Goal: Transaction & Acquisition: Book appointment/travel/reservation

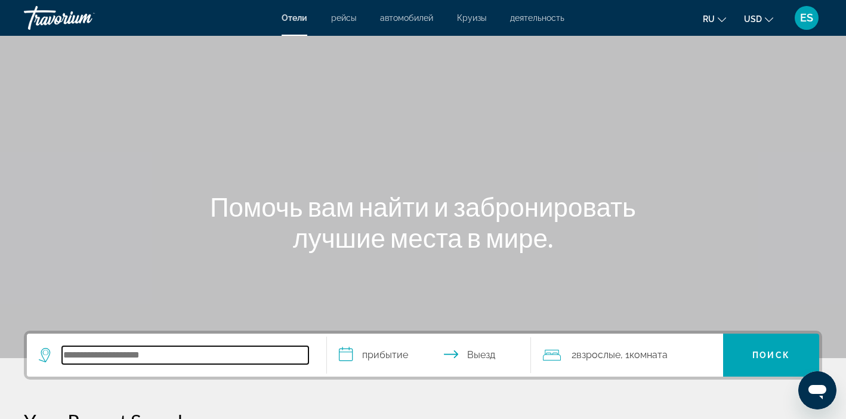
click at [173, 357] on input "Search hotel destination" at bounding box center [185, 355] width 247 height 18
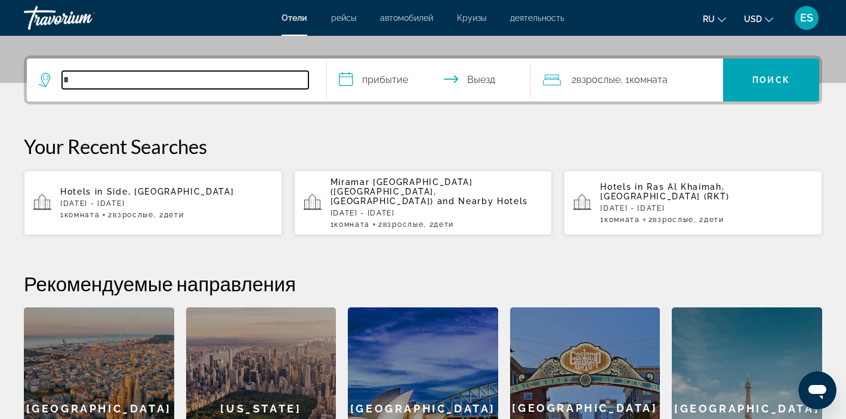
scroll to position [292, 0]
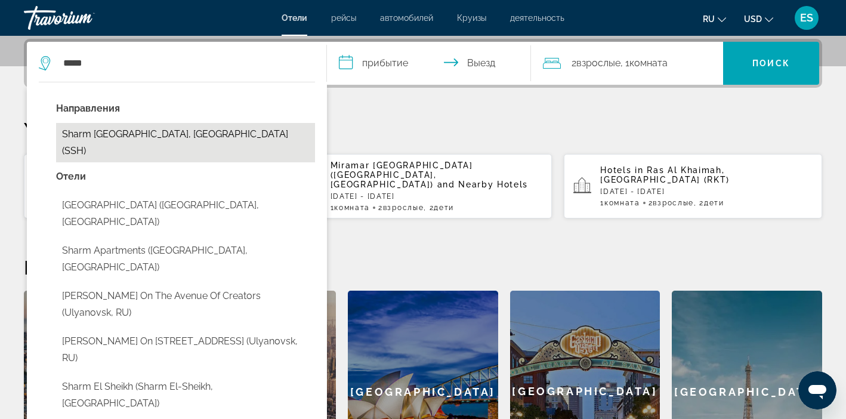
click at [159, 131] on button "Sharm El Sheikh, Egypt (SSH)" at bounding box center [185, 142] width 259 height 39
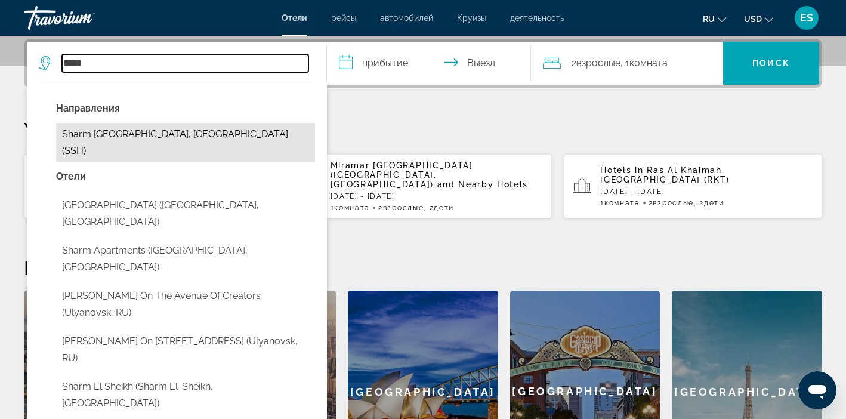
type input "**********"
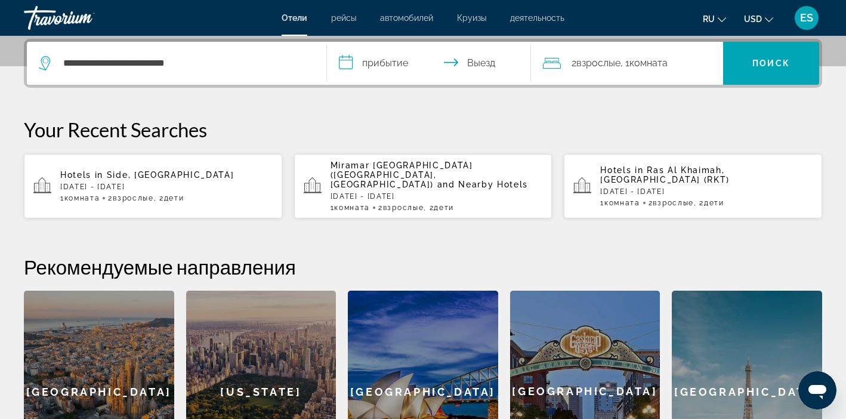
click at [390, 64] on input "**********" at bounding box center [431, 65] width 209 height 47
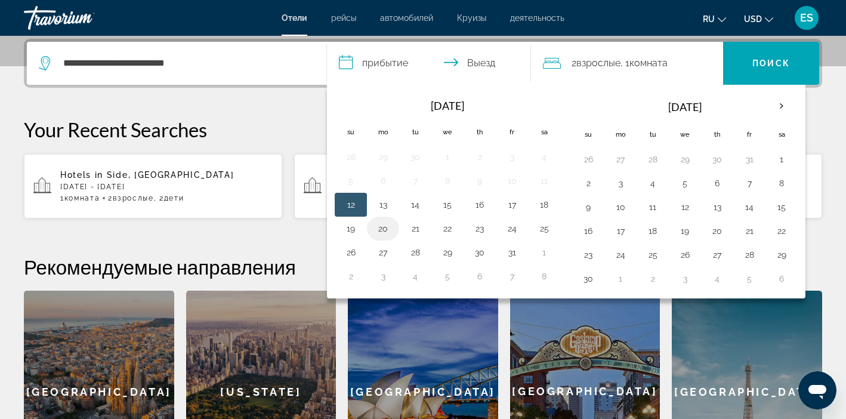
click at [380, 225] on button "20" at bounding box center [383, 228] width 19 height 17
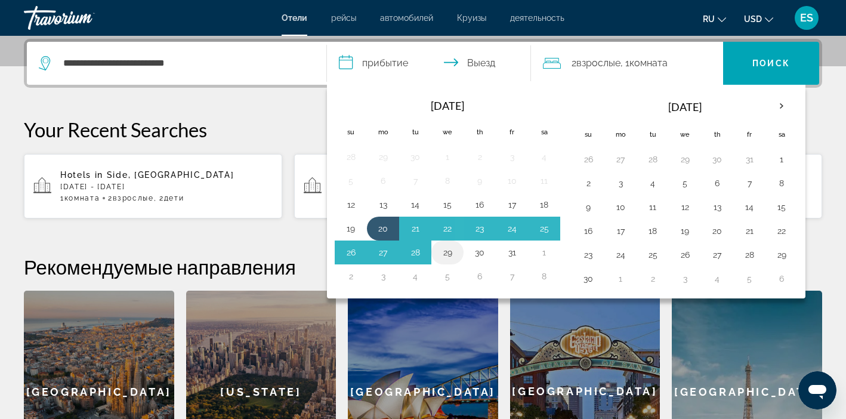
click at [446, 250] on button "29" at bounding box center [447, 252] width 19 height 17
type input "**********"
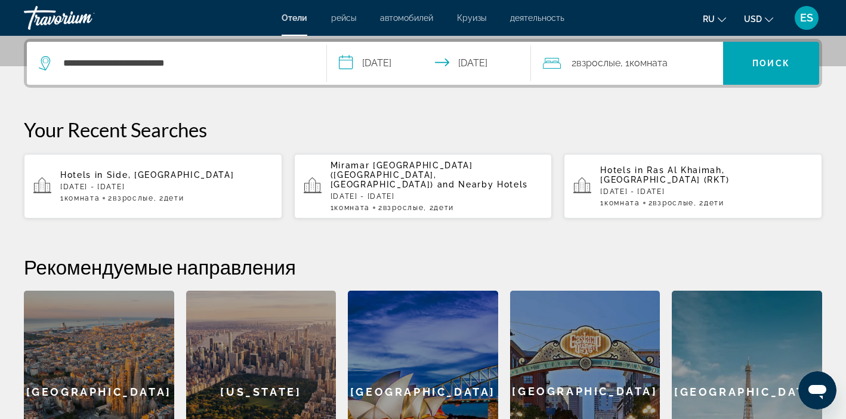
click at [668, 57] on span "Комната" at bounding box center [649, 62] width 38 height 11
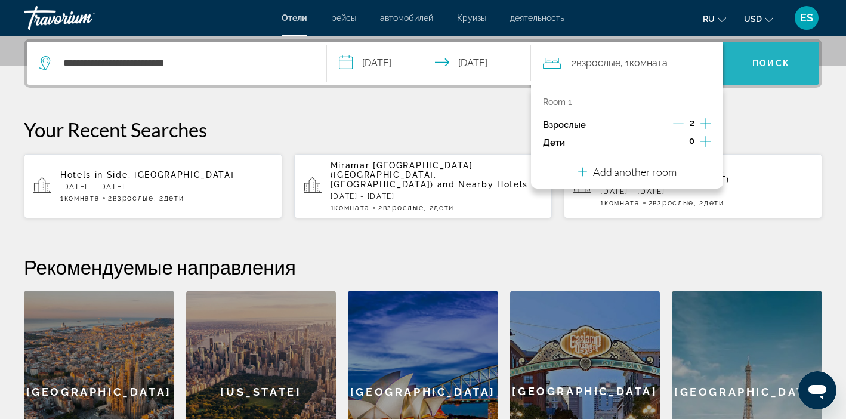
click at [775, 69] on span "Search" at bounding box center [771, 63] width 96 height 29
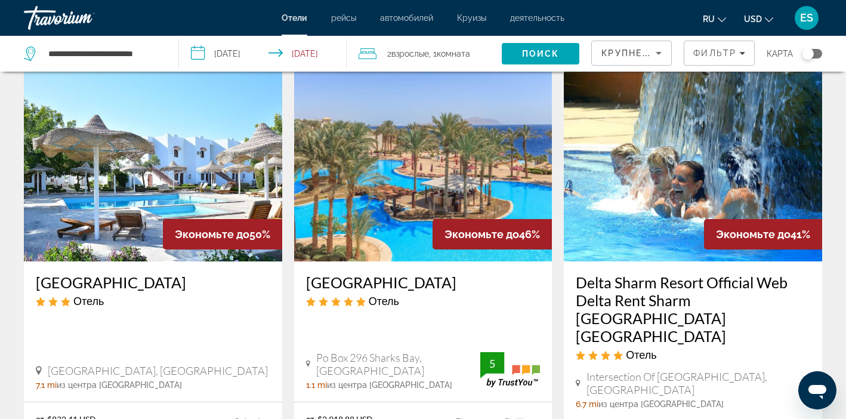
scroll to position [495, 0]
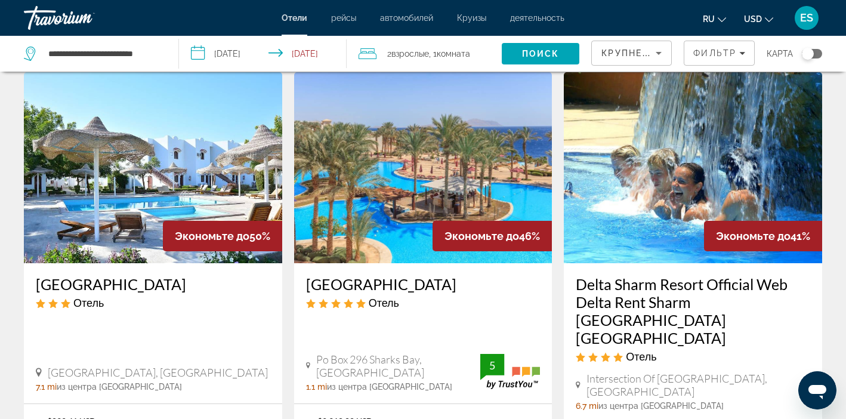
click at [411, 161] on img "Main content" at bounding box center [423, 167] width 258 height 191
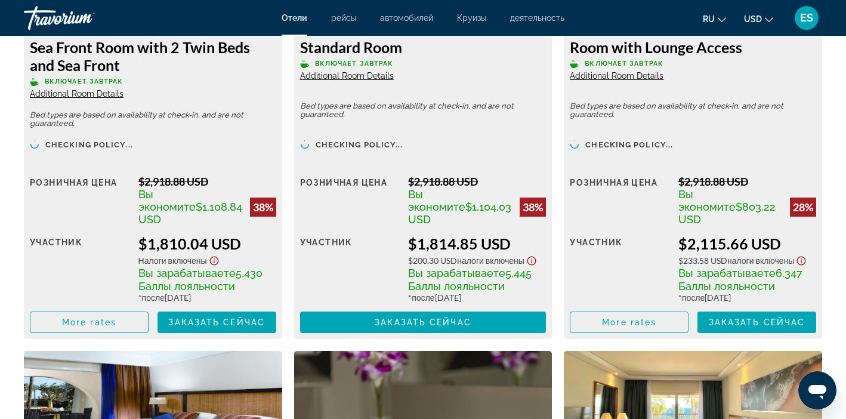
scroll to position [3117, 0]
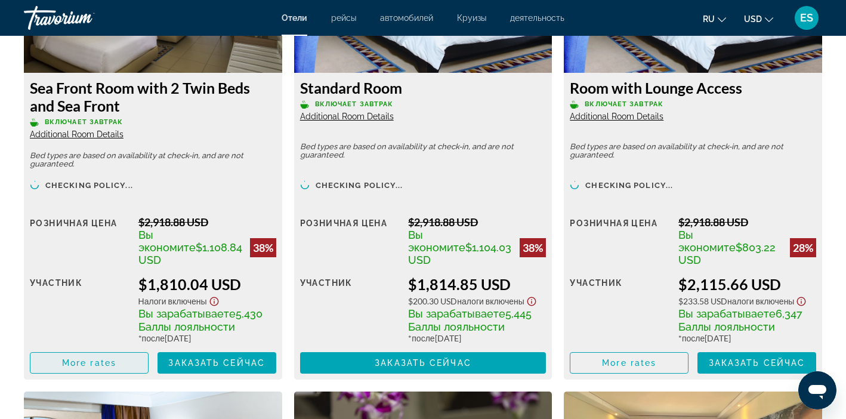
click at [109, 358] on span "More rates" at bounding box center [89, 363] width 54 height 10
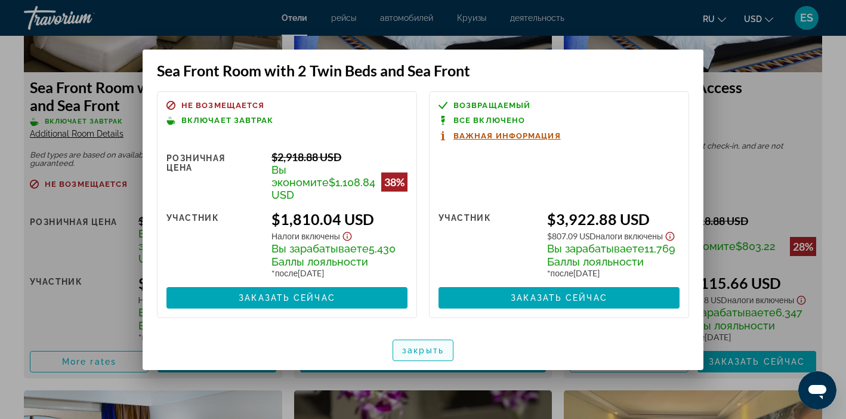
click at [430, 346] on span "закрыть" at bounding box center [423, 351] width 42 height 10
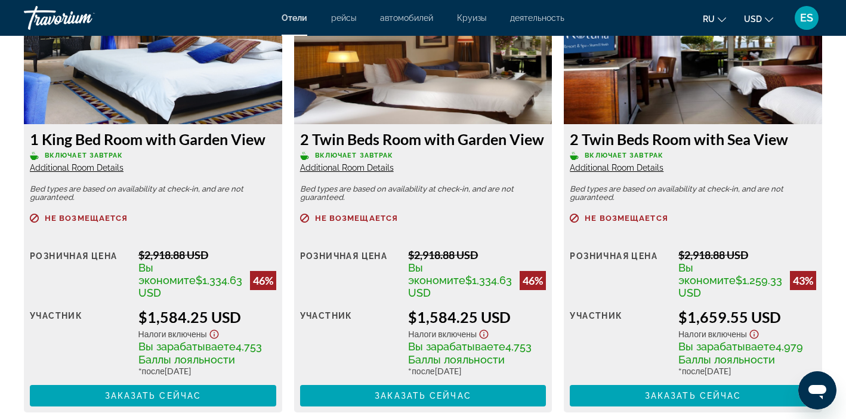
scroll to position [1478, 0]
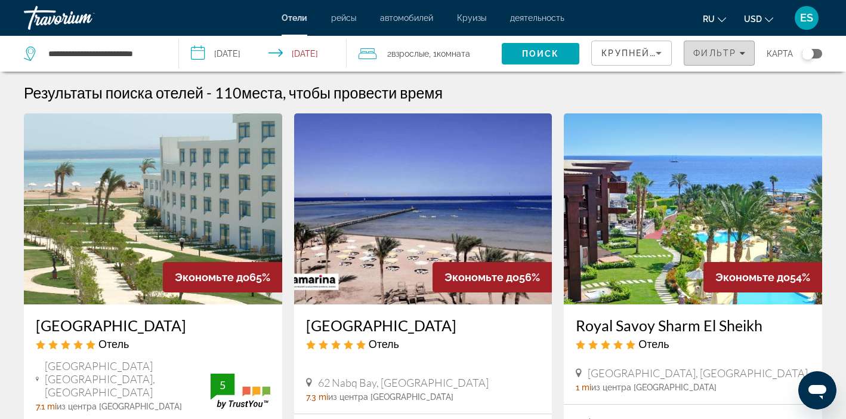
click at [725, 44] on span "Filters" at bounding box center [720, 53] width 70 height 29
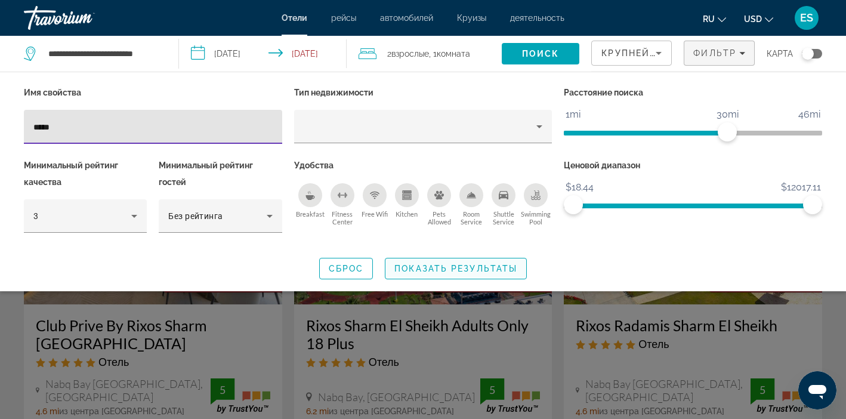
type input "*****"
click at [429, 273] on span "Search widget" at bounding box center [456, 268] width 141 height 29
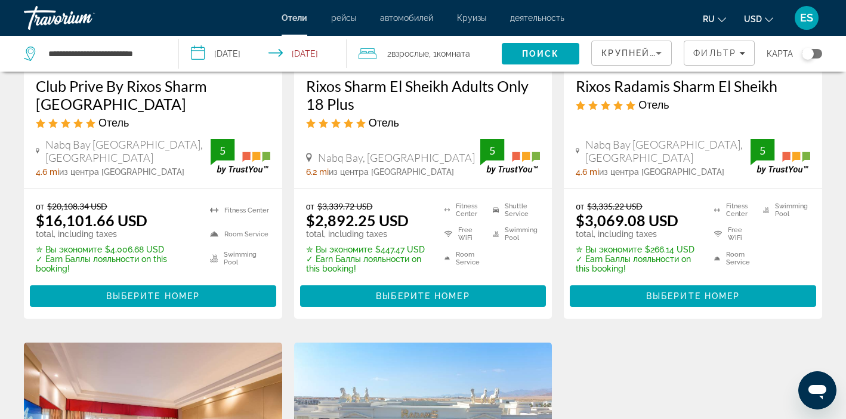
scroll to position [239, 0]
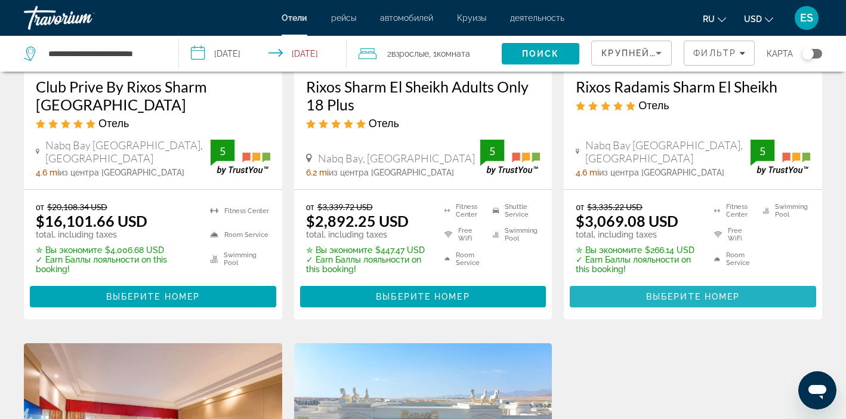
click at [651, 295] on span "Выберите номер" at bounding box center [693, 297] width 94 height 10
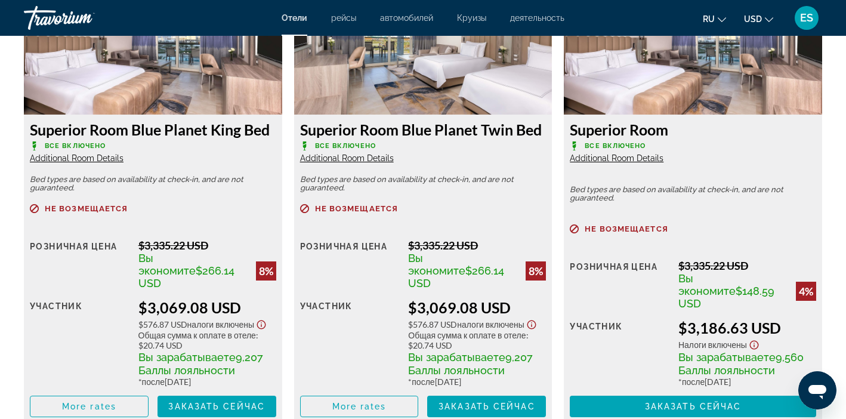
scroll to position [1725, 0]
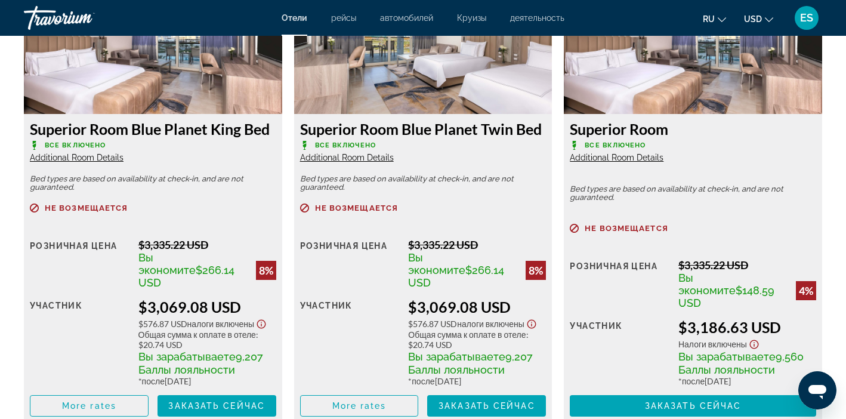
click at [392, 70] on img "Main content" at bounding box center [423, 39] width 258 height 149
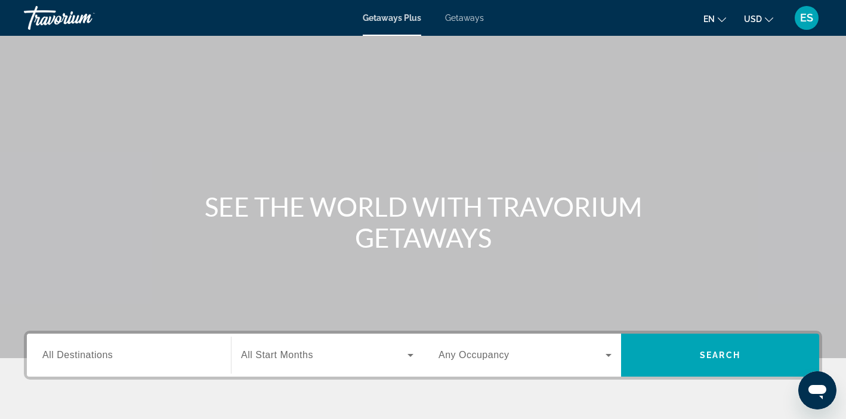
click at [156, 362] on input "Destination All Destinations" at bounding box center [128, 356] width 173 height 14
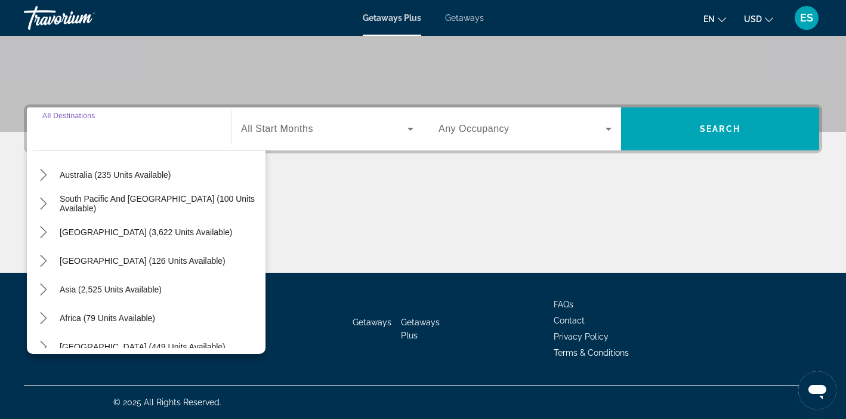
scroll to position [185, 0]
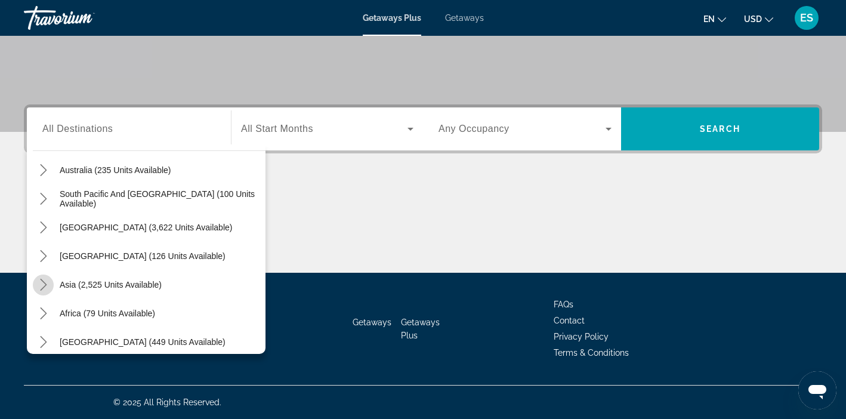
click at [47, 281] on icon "Toggle Asia (2,525 units available) submenu" at bounding box center [44, 285] width 12 height 12
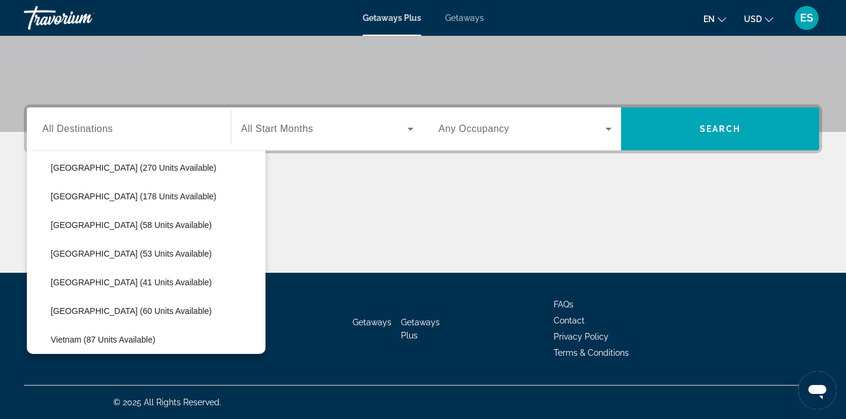
scroll to position [480, 0]
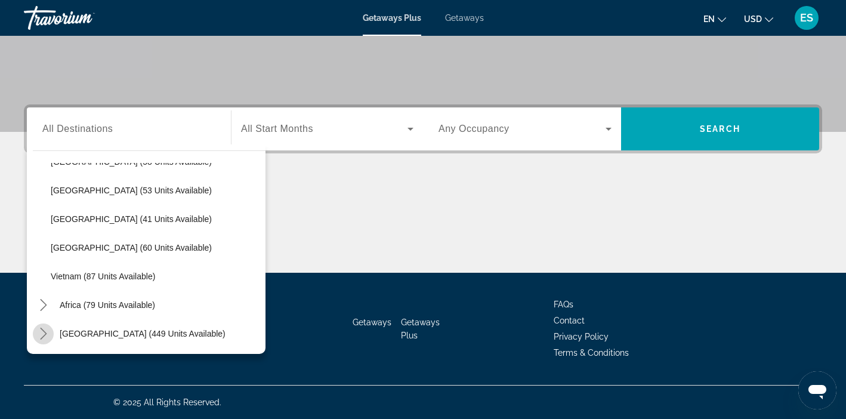
click at [43, 334] on icon "Toggle Middle East (449 units available) submenu" at bounding box center [44, 334] width 12 height 12
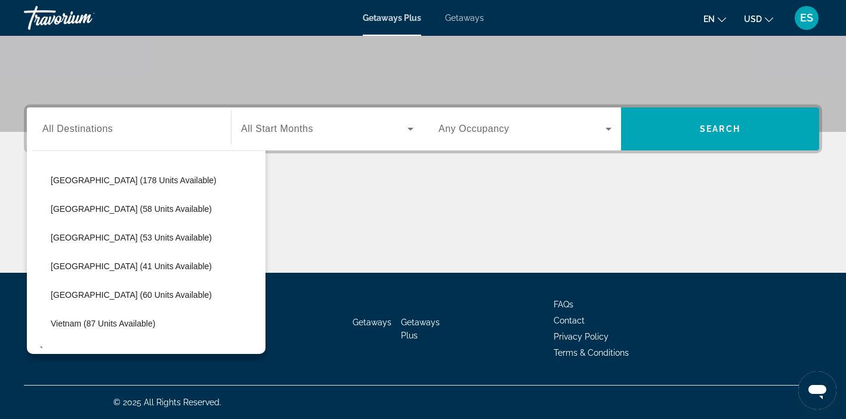
scroll to position [382, 0]
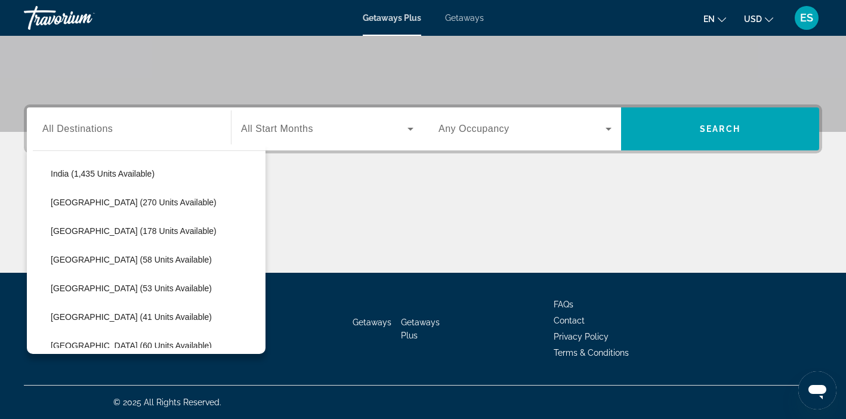
click at [122, 133] on input "Destination All Destinations" at bounding box center [128, 129] width 173 height 14
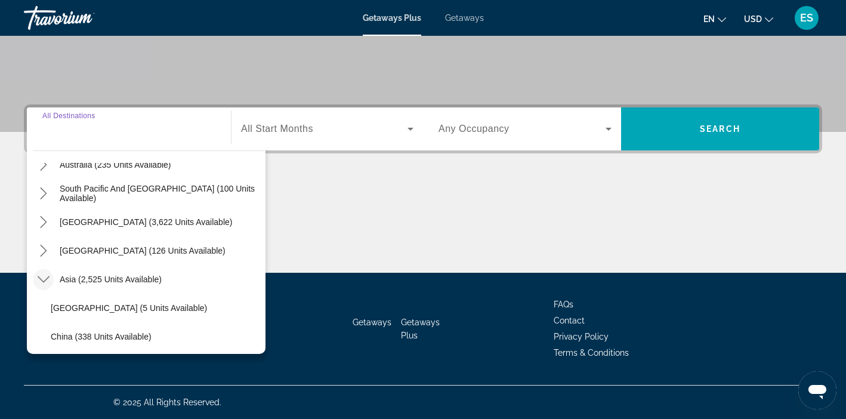
scroll to position [190, 0]
click at [47, 276] on icon "Toggle Asia (2,525 units available) submenu" at bounding box center [44, 280] width 12 height 12
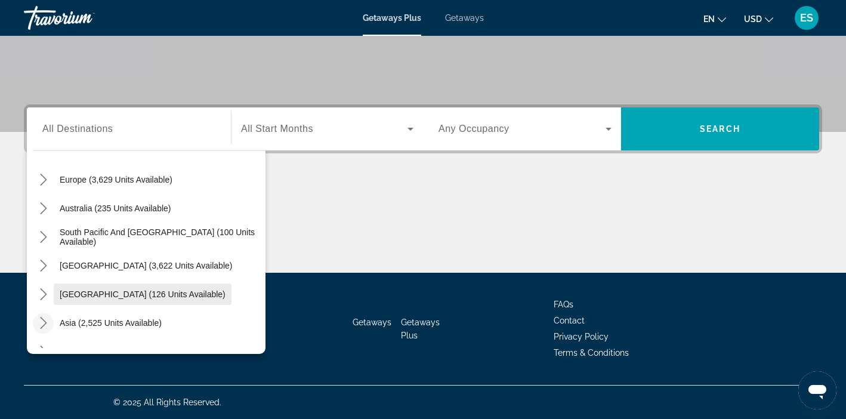
scroll to position [113, 0]
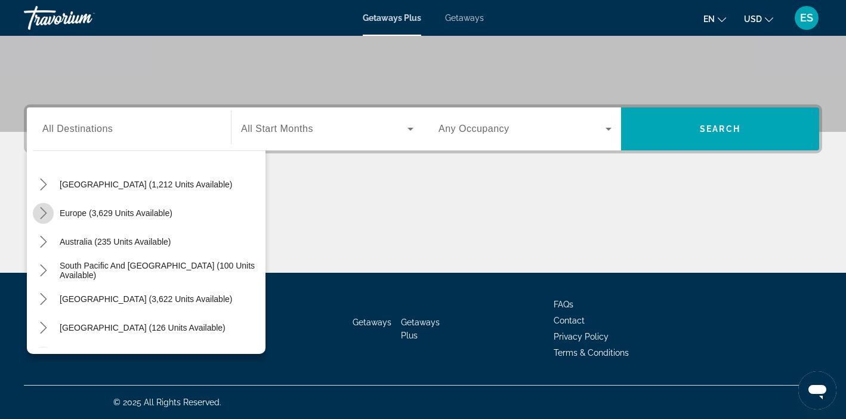
click at [43, 217] on icon "Toggle Europe (3,629 units available) submenu" at bounding box center [44, 213] width 12 height 12
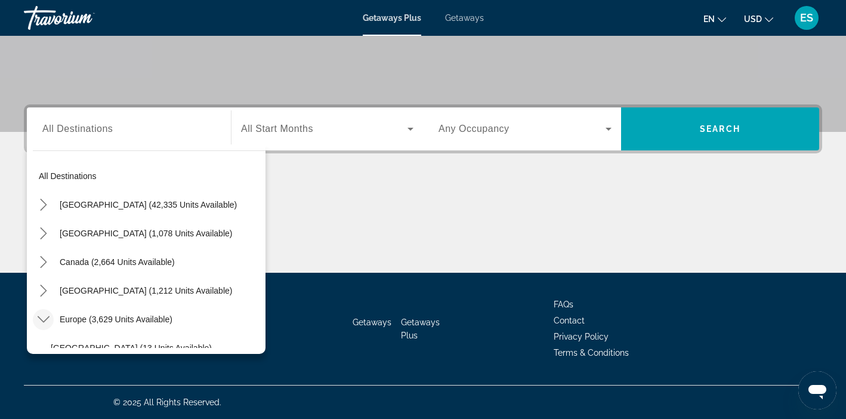
scroll to position [0, 0]
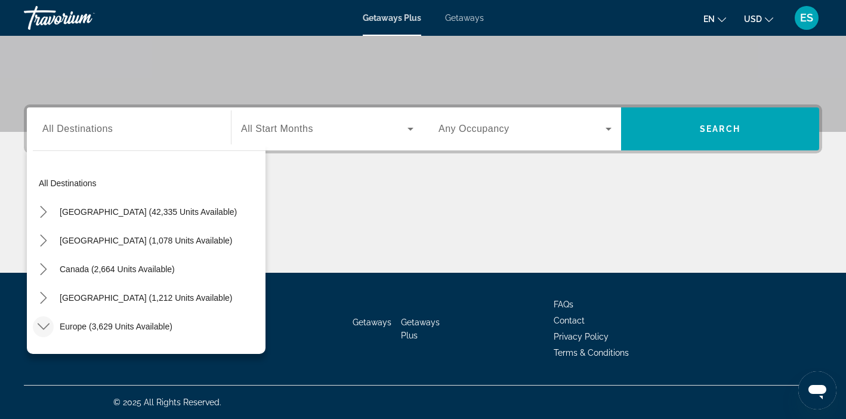
click at [473, 15] on span "Getaways" at bounding box center [464, 18] width 39 height 10
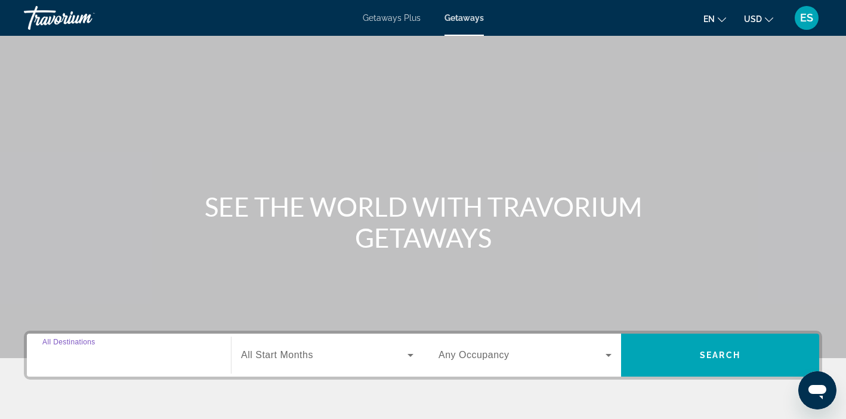
click at [151, 361] on input "Destination All Destinations" at bounding box center [128, 356] width 173 height 14
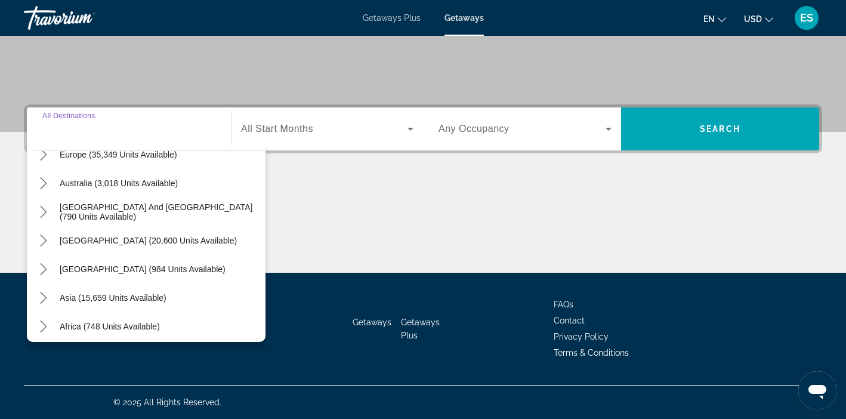
scroll to position [193, 0]
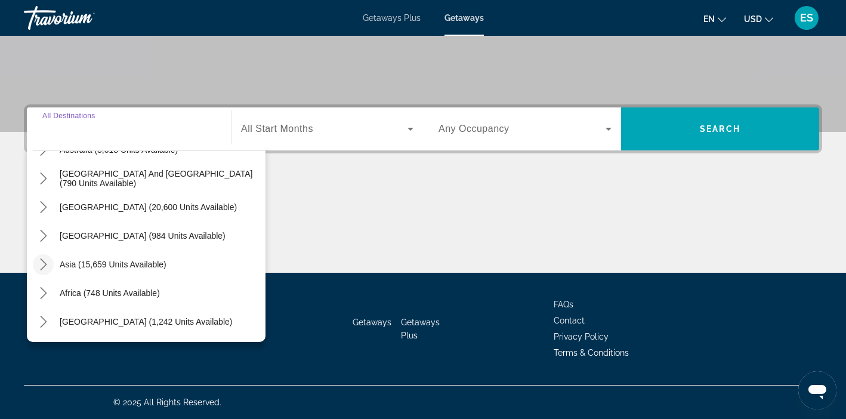
click at [46, 265] on icon "Toggle Asia (15,659 units available) submenu" at bounding box center [44, 264] width 12 height 12
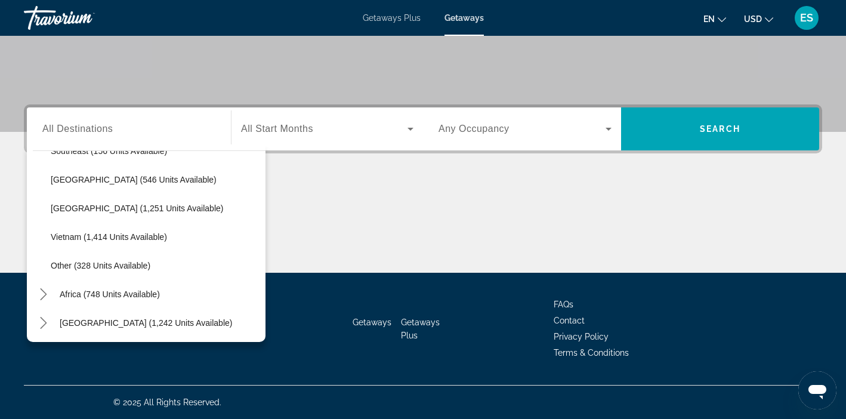
scroll to position [584, 0]
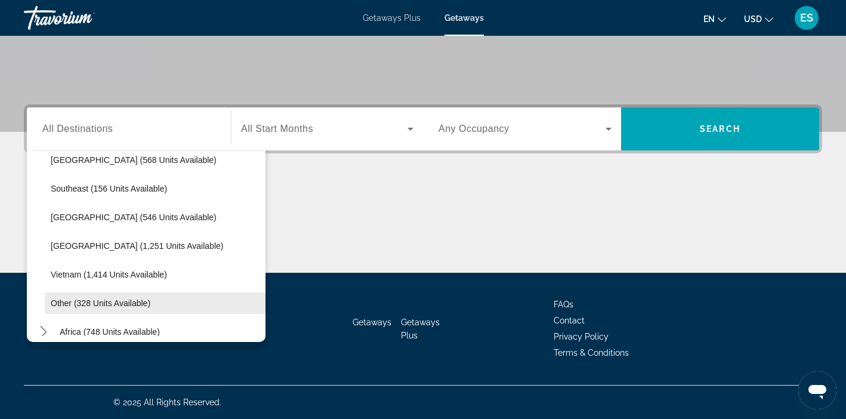
click at [93, 307] on span "Other (328 units available)" at bounding box center [101, 303] width 100 height 10
type input "**********"
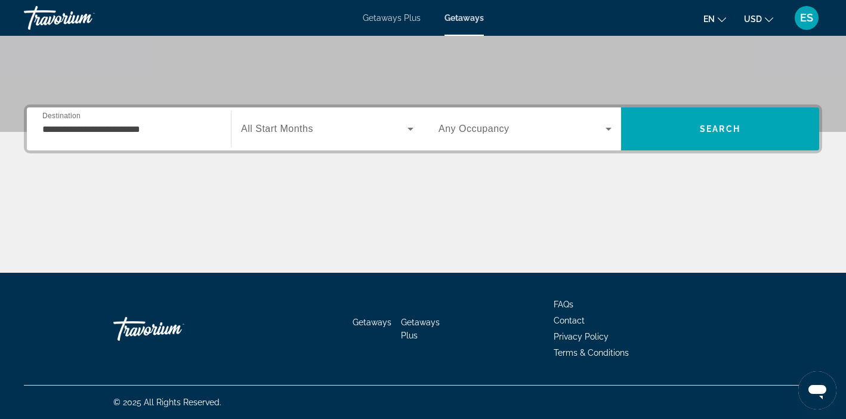
click at [295, 131] on span "All Start Months" at bounding box center [277, 129] width 72 height 10
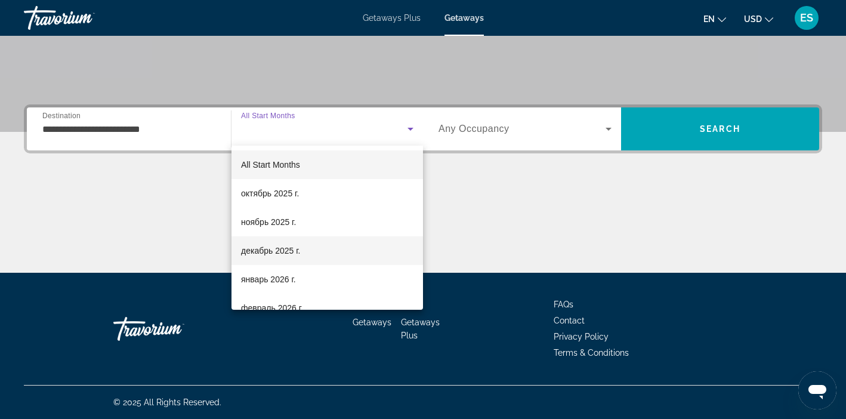
click at [285, 251] on span "декабрь 2025 г." at bounding box center [270, 251] width 59 height 14
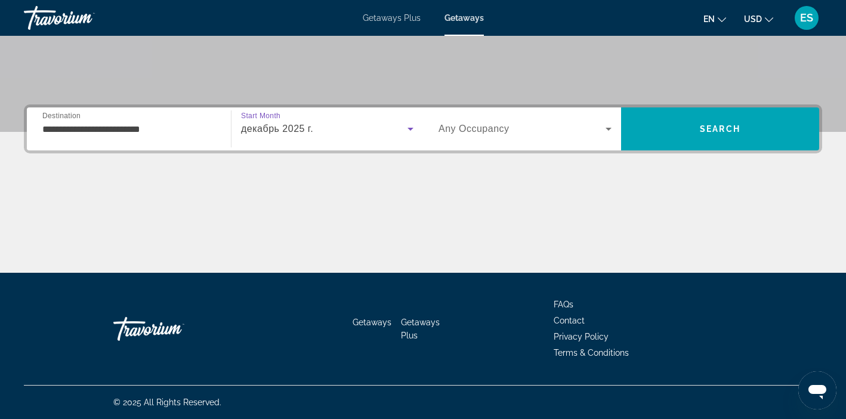
click at [481, 133] on span "Any Occupancy" at bounding box center [474, 129] width 71 height 10
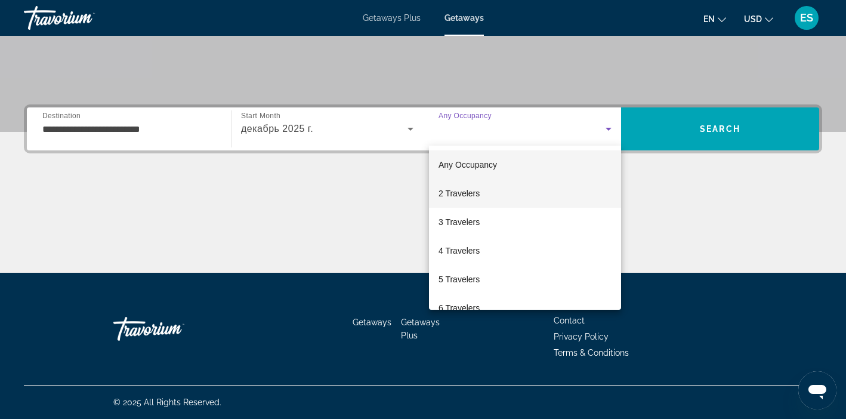
click at [472, 194] on span "2 Travelers" at bounding box center [459, 193] width 41 height 14
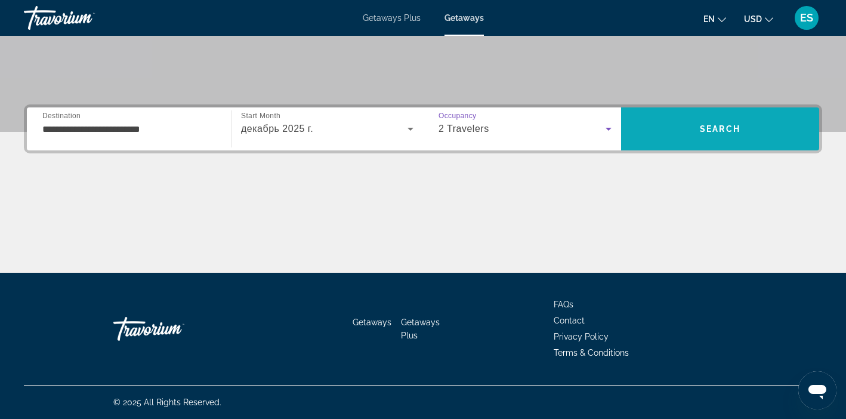
click at [713, 126] on span "Search" at bounding box center [720, 129] width 41 height 10
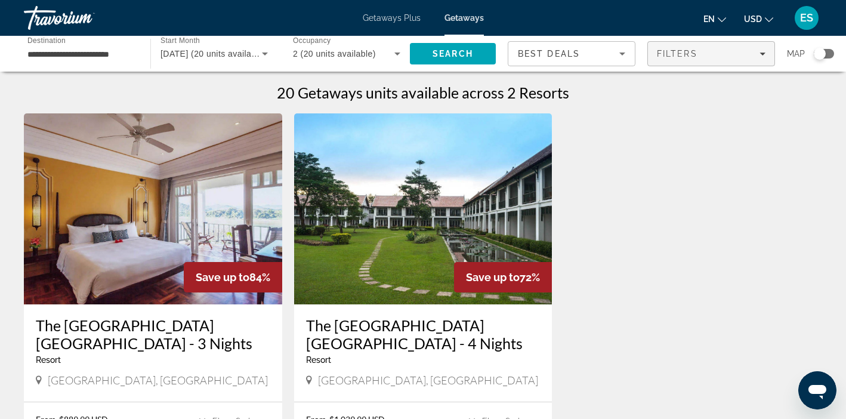
click at [696, 57] on span "Filters" at bounding box center [677, 54] width 41 height 10
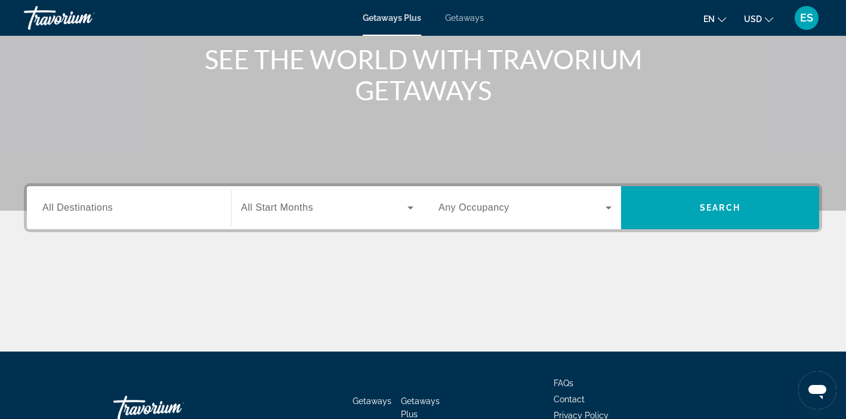
scroll to position [152, 0]
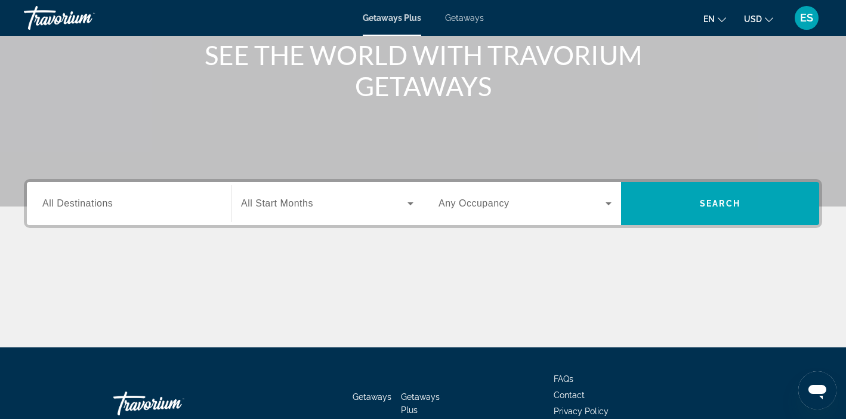
click at [119, 212] on div "Search widget" at bounding box center [128, 204] width 173 height 34
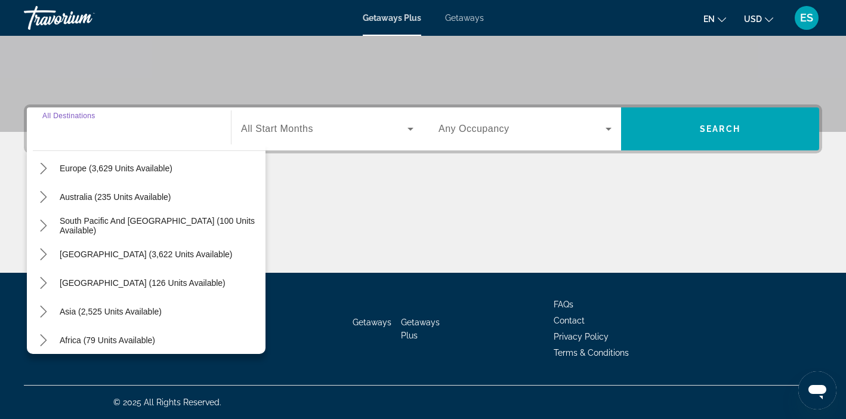
scroll to position [193, 0]
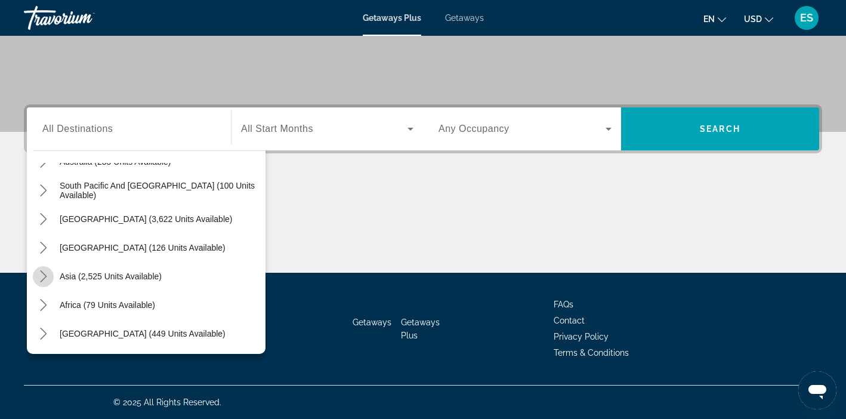
click at [45, 275] on icon "Toggle Asia (2,525 units available) submenu" at bounding box center [44, 276] width 12 height 12
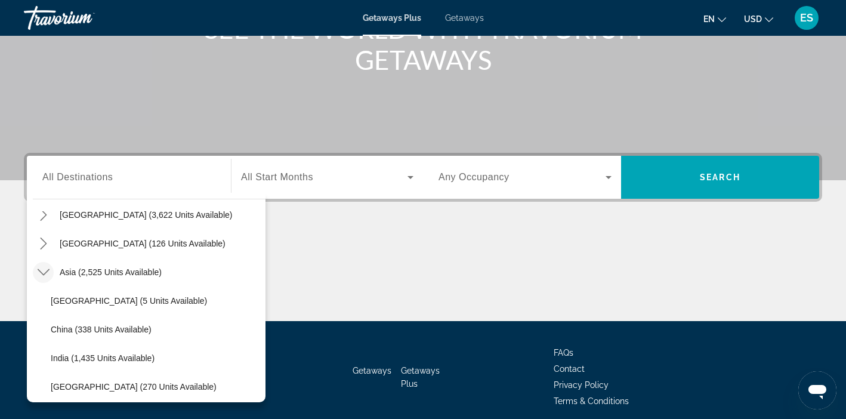
scroll to position [245, 0]
click at [44, 272] on icon "Toggle Asia (2,525 units available) submenu" at bounding box center [44, 273] width 12 height 12
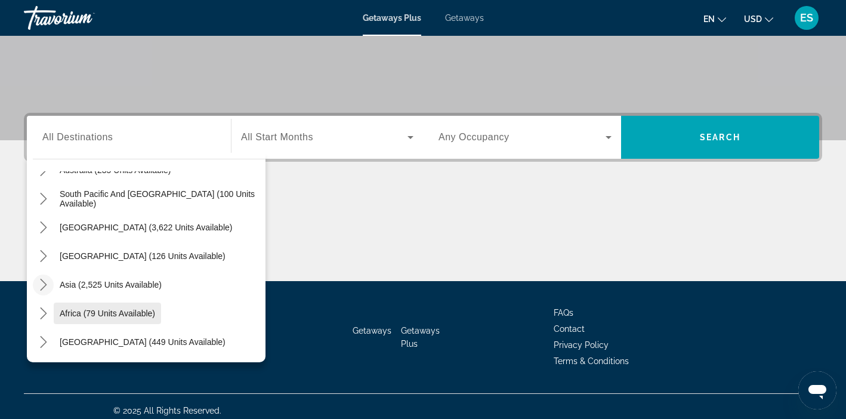
scroll to position [218, 0]
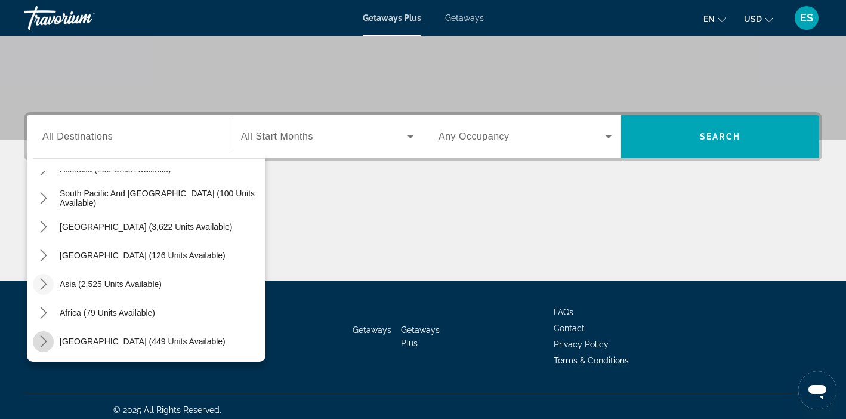
click at [45, 337] on icon "Toggle Middle East (449 units available) submenu" at bounding box center [44, 341] width 12 height 12
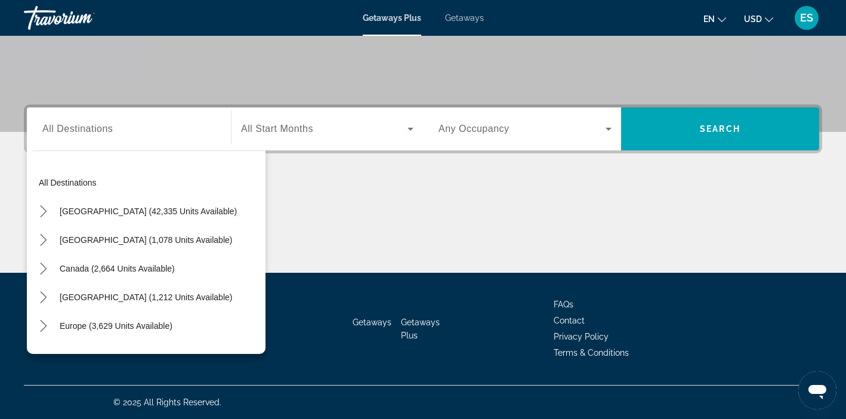
scroll to position [0, 0]
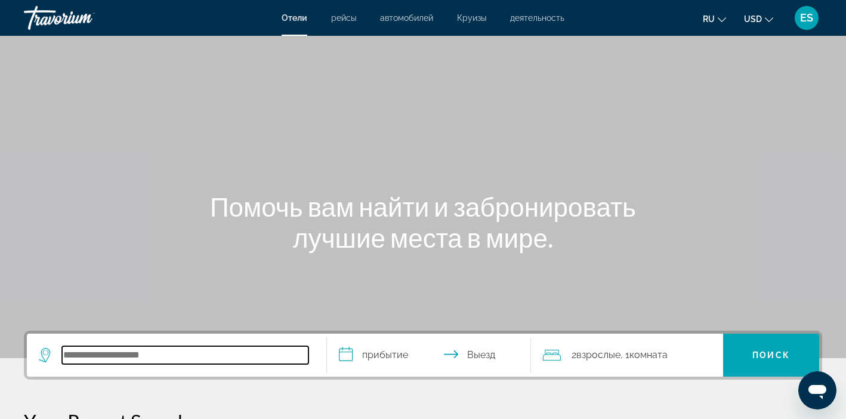
click at [90, 362] on input "Search hotel destination" at bounding box center [185, 355] width 247 height 18
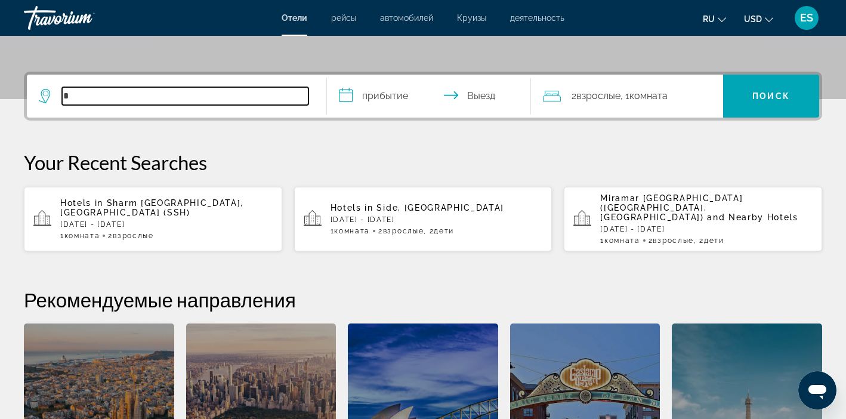
scroll to position [292, 0]
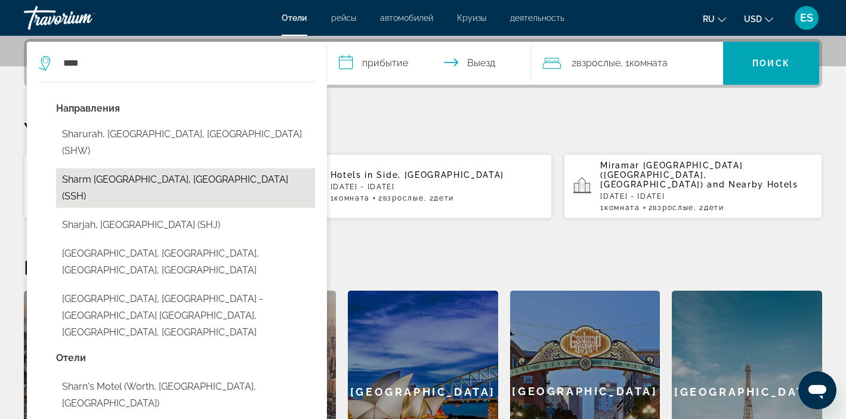
click at [159, 168] on button "Sharm El Sheikh, Egypt (SSH)" at bounding box center [185, 187] width 259 height 39
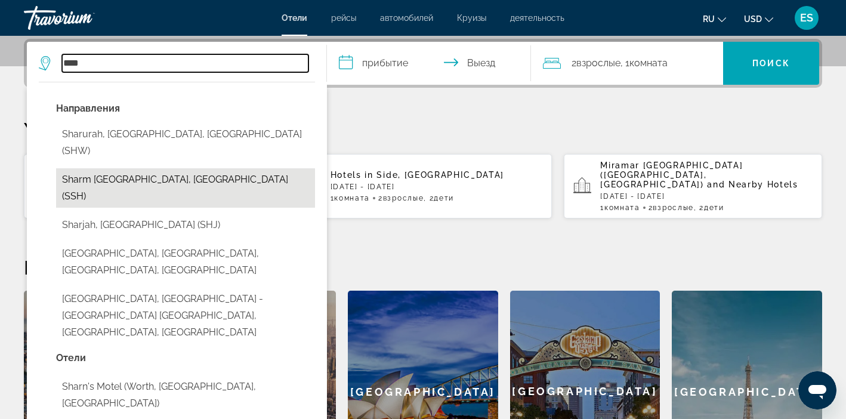
type input "**********"
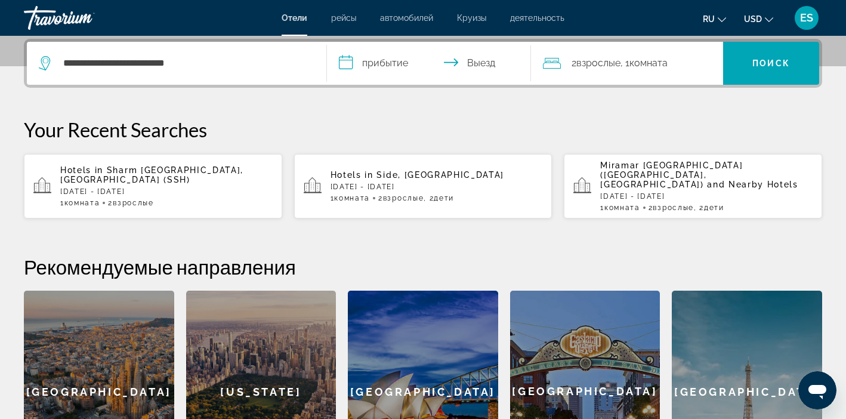
click at [374, 67] on input "**********" at bounding box center [431, 65] width 209 height 47
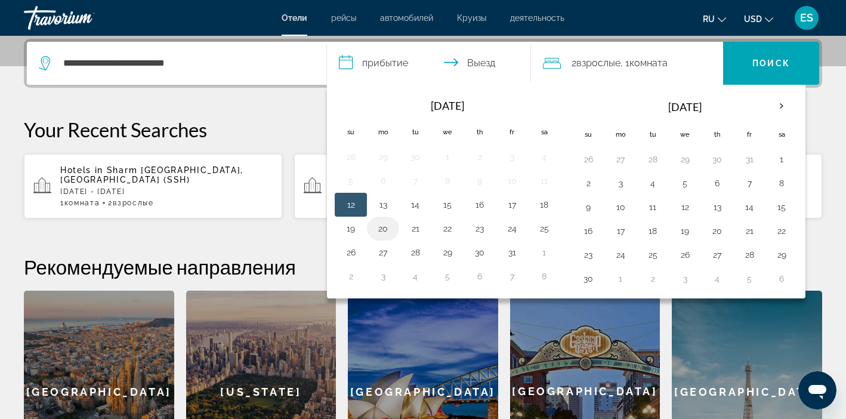
click at [386, 224] on button "20" at bounding box center [383, 228] width 19 height 17
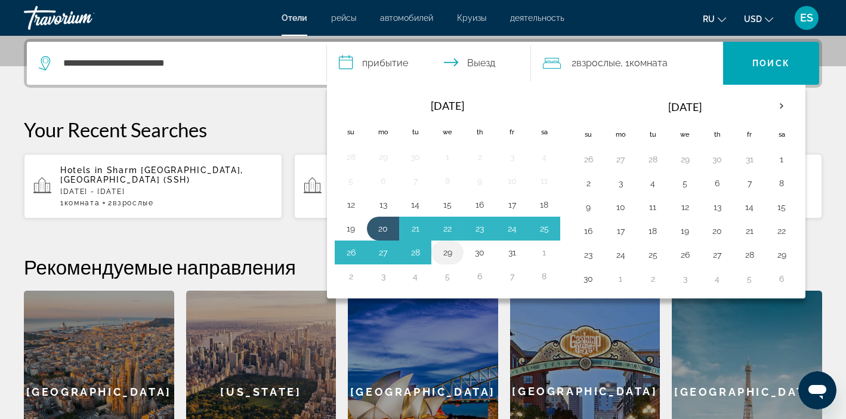
click at [451, 255] on button "29" at bounding box center [447, 252] width 19 height 17
type input "**********"
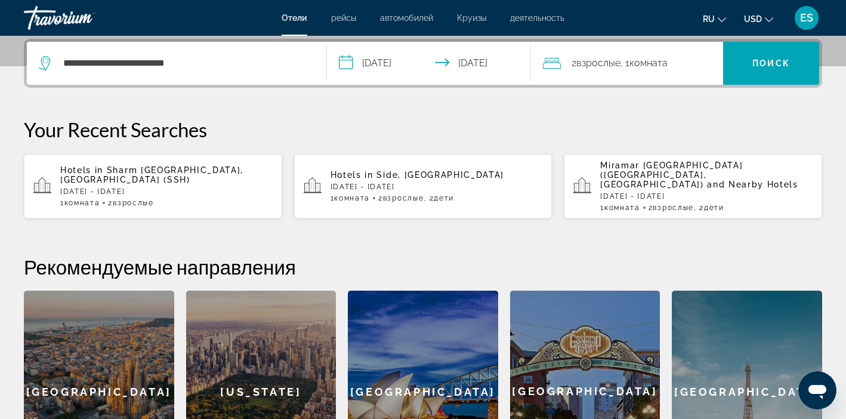
click at [644, 56] on span ", 1 Комната номера" at bounding box center [644, 63] width 47 height 17
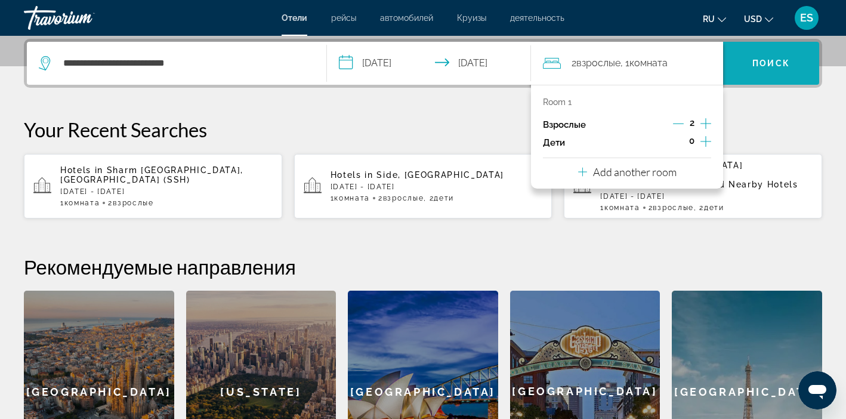
click at [767, 56] on span "Search" at bounding box center [771, 63] width 96 height 29
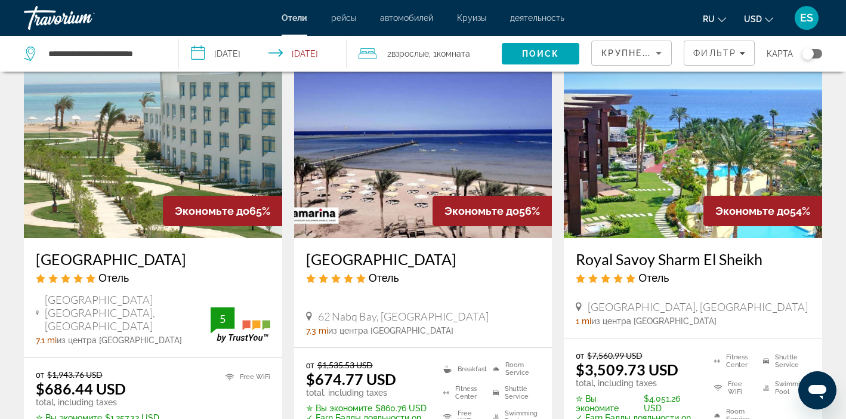
scroll to position [67, 0]
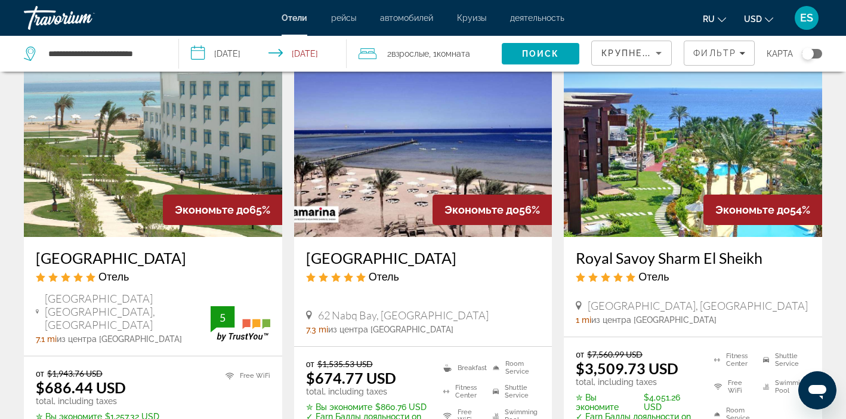
click at [425, 170] on img "Main content" at bounding box center [423, 141] width 258 height 191
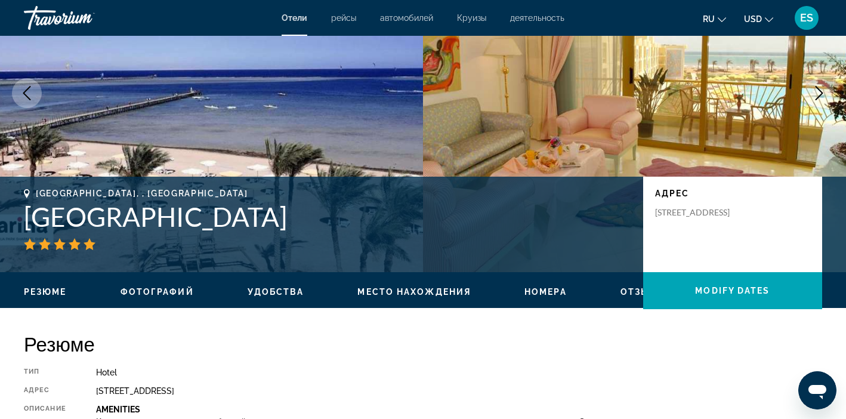
scroll to position [121, 0]
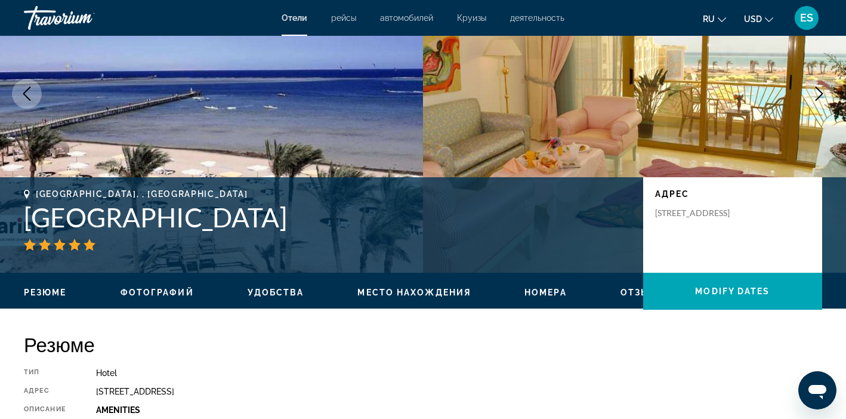
click at [819, 93] on icon "Next image" at bounding box center [819, 94] width 14 height 14
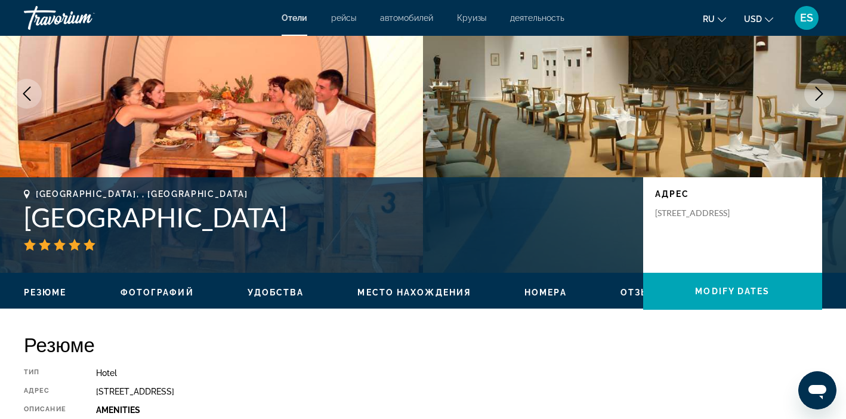
click at [819, 94] on icon "Next image" at bounding box center [819, 94] width 14 height 14
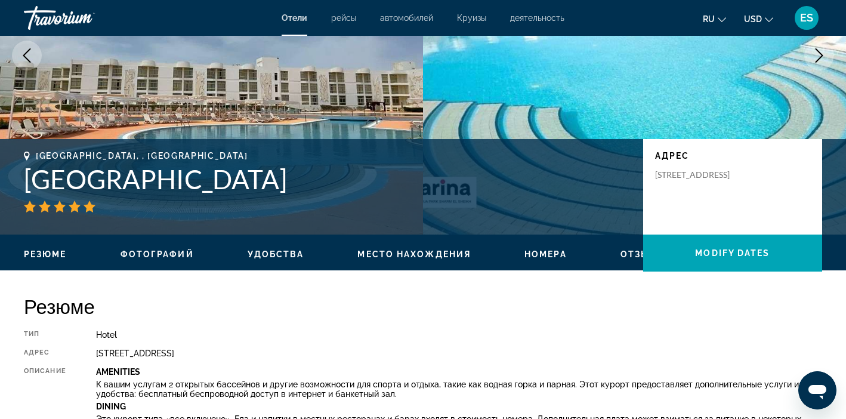
scroll to position [0, 0]
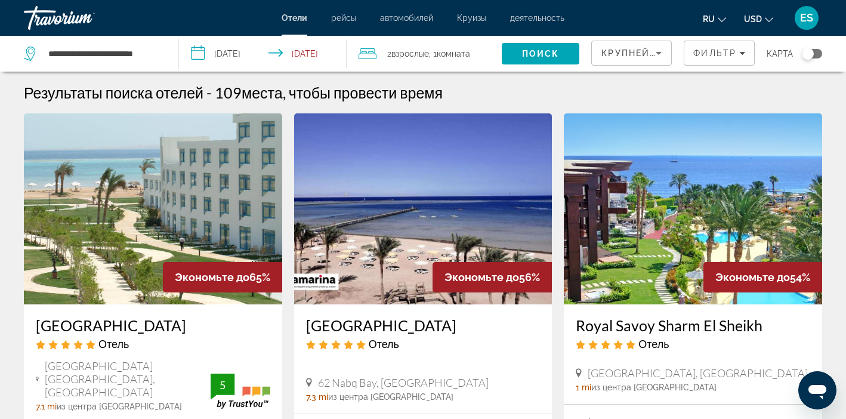
click at [686, 222] on img "Main content" at bounding box center [693, 208] width 258 height 191
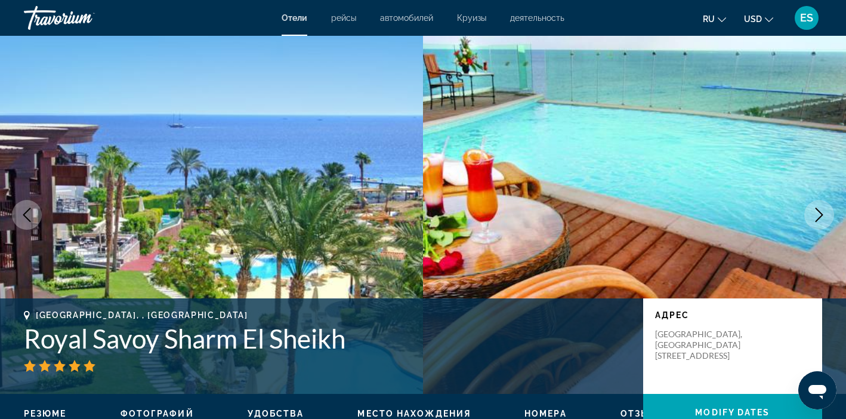
click at [816, 219] on icon "Next image" at bounding box center [819, 215] width 14 height 14
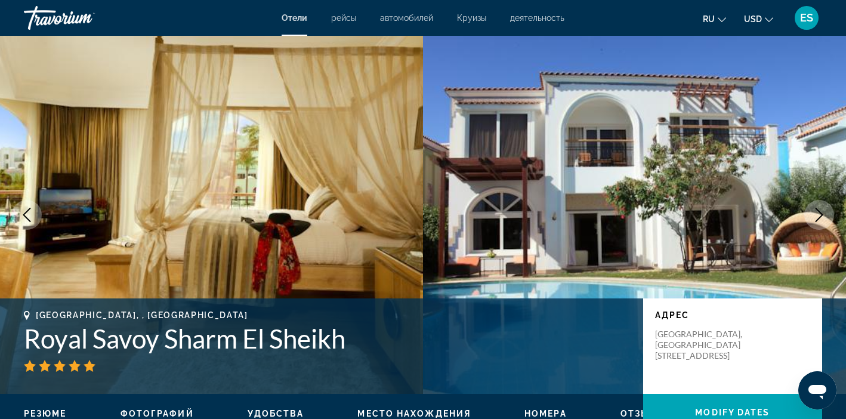
click at [816, 219] on icon "Next image" at bounding box center [819, 215] width 14 height 14
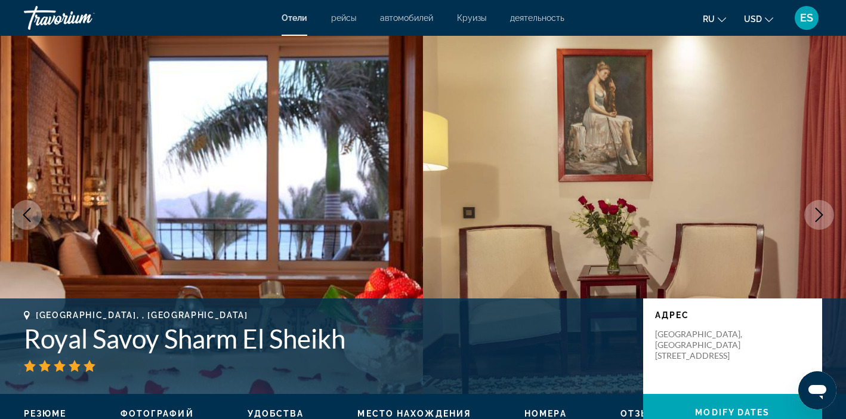
click at [816, 219] on icon "Next image" at bounding box center [819, 215] width 14 height 14
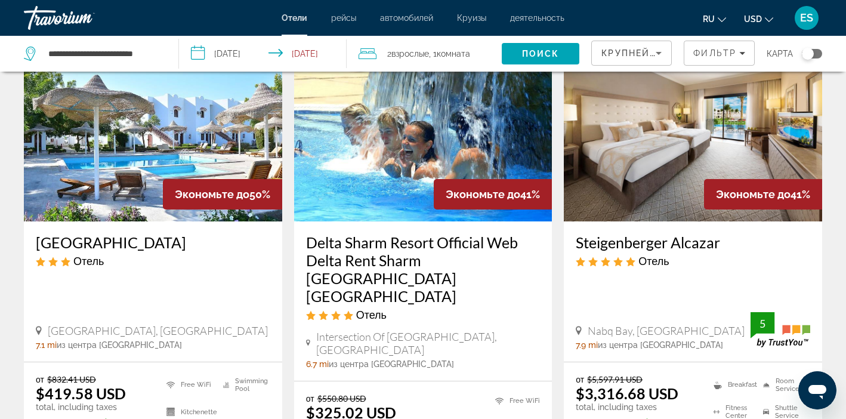
scroll to position [540, 0]
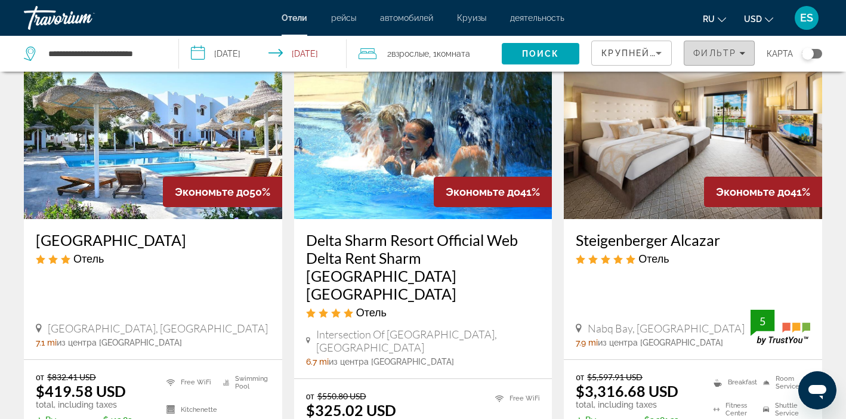
click at [719, 54] on span "Фильтр" at bounding box center [715, 53] width 43 height 10
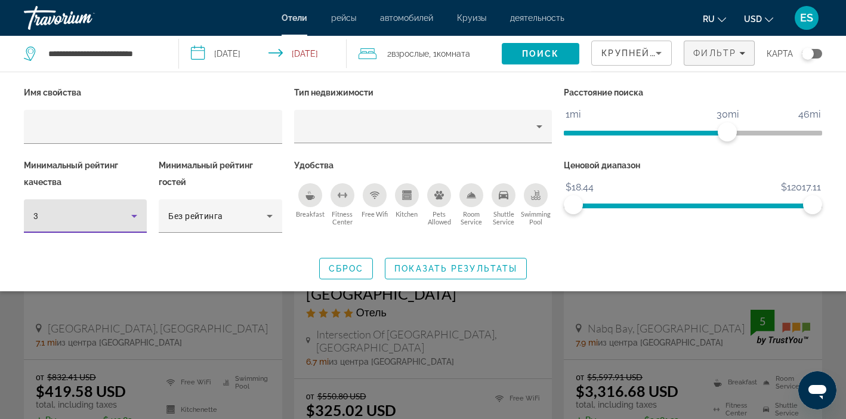
click at [104, 219] on div "3" at bounding box center [82, 216] width 98 height 14
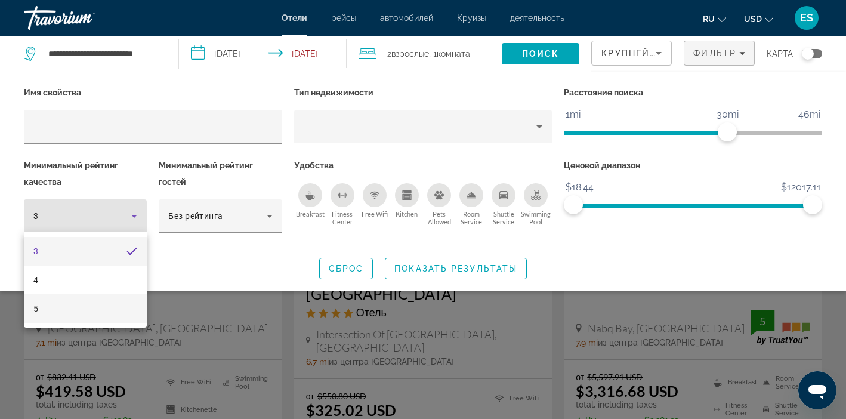
click at [79, 310] on mat-option "5" at bounding box center [85, 308] width 123 height 29
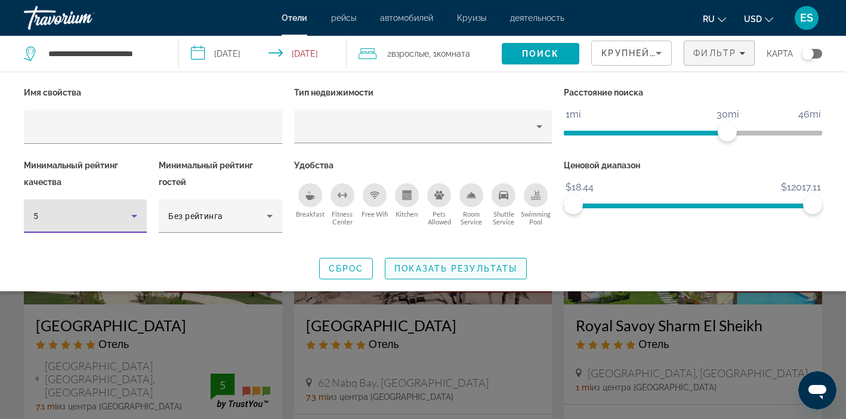
click at [425, 269] on span "Показать результаты" at bounding box center [456, 269] width 123 height 10
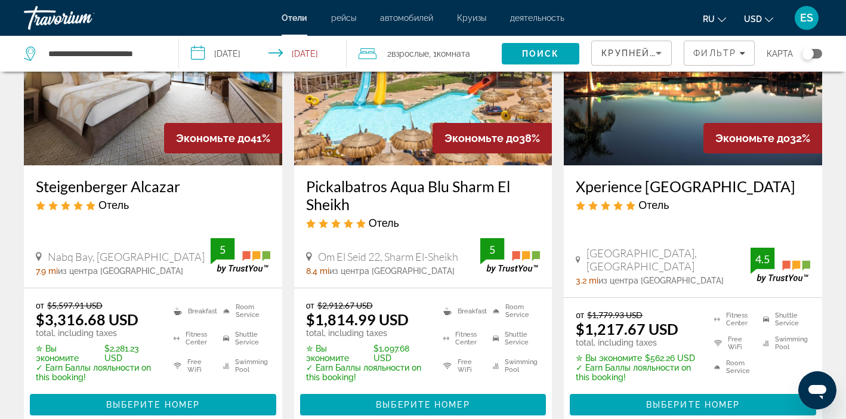
scroll to position [594, 0]
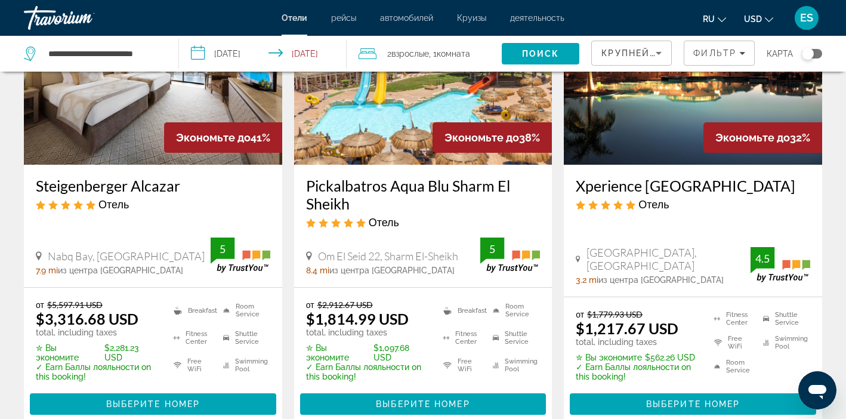
click at [134, 136] on img "Main content" at bounding box center [153, 69] width 258 height 191
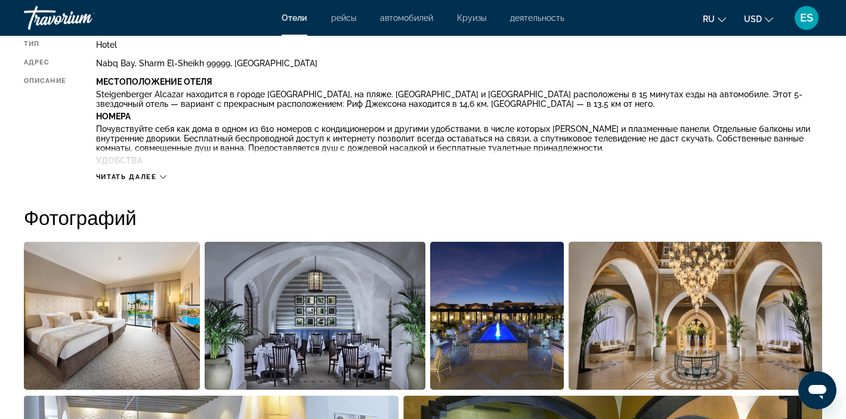
scroll to position [383, 0]
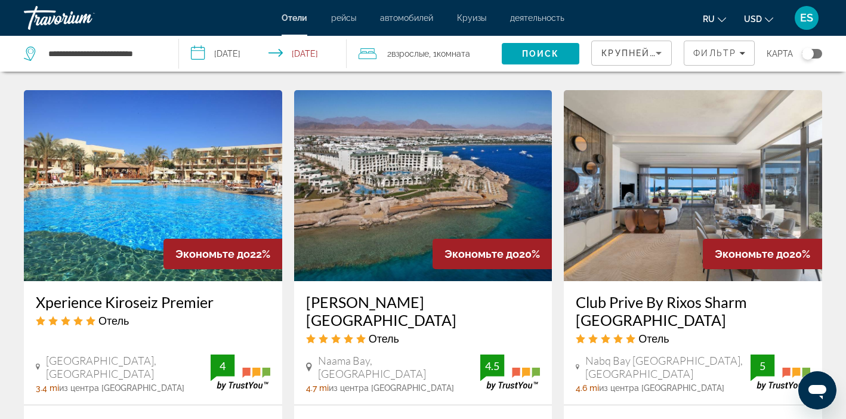
scroll to position [1432, 0]
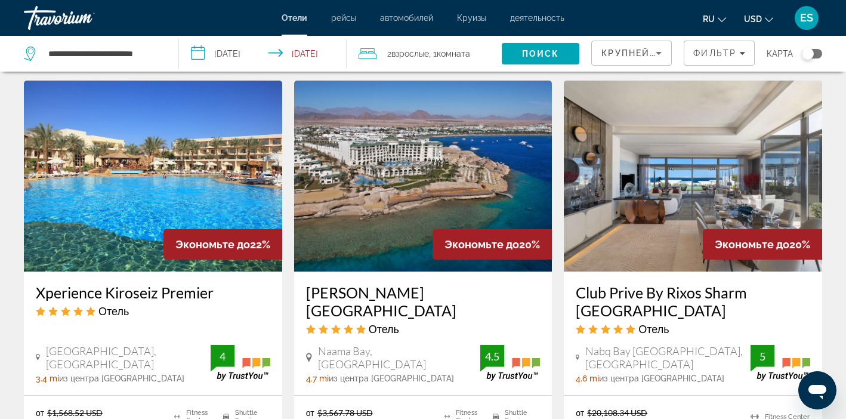
click at [426, 192] on img "Main content" at bounding box center [423, 176] width 258 height 191
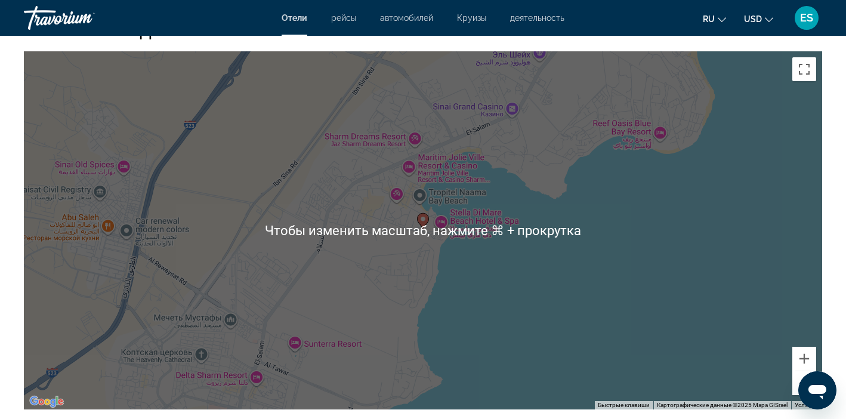
scroll to position [1182, 0]
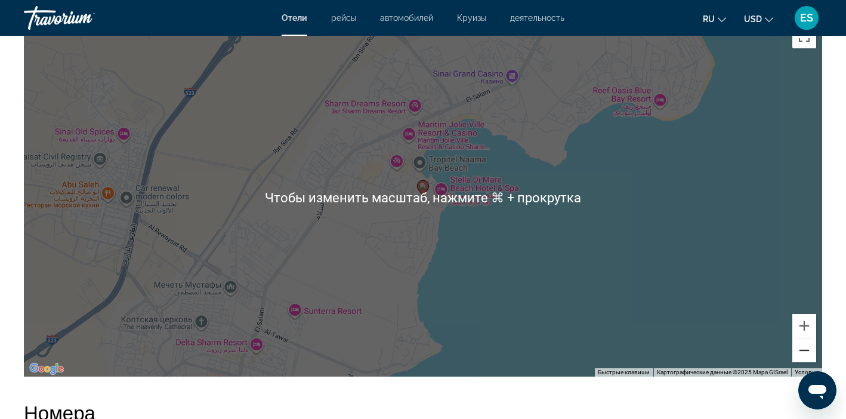
click at [807, 354] on button "Уменьшить" at bounding box center [805, 350] width 24 height 24
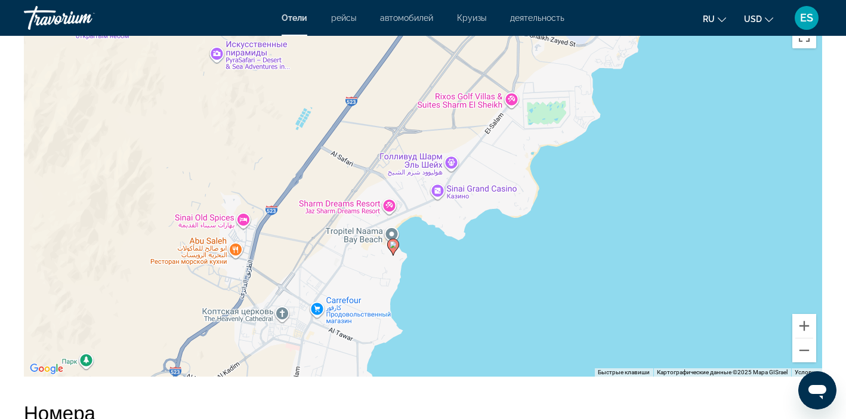
drag, startPoint x: 623, startPoint y: 140, endPoint x: 592, endPoint y: 199, distance: 67.0
click at [592, 199] on div "Чтобы активировать перетаскивание с помощью клавиатуры, нажмите Alt + Ввод. Пос…" at bounding box center [423, 198] width 799 height 358
click at [806, 349] on button "Уменьшить" at bounding box center [805, 350] width 24 height 24
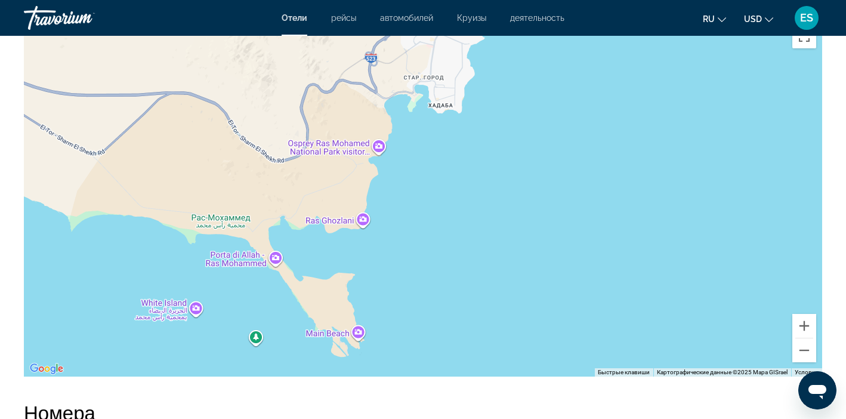
drag, startPoint x: 527, startPoint y: 316, endPoint x: 595, endPoint y: 93, distance: 232.8
click at [595, 93] on div "Чтобы активировать перетаскивание с помощью клавиатуры, нажмите Alt + Ввод. Пос…" at bounding box center [423, 198] width 799 height 358
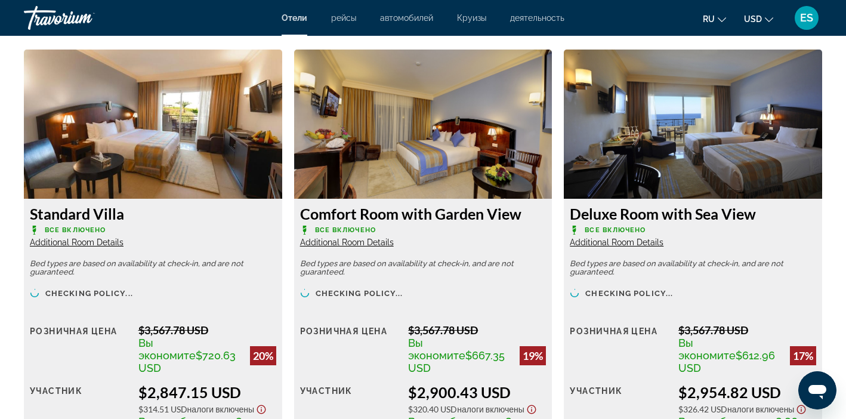
scroll to position [1641, 0]
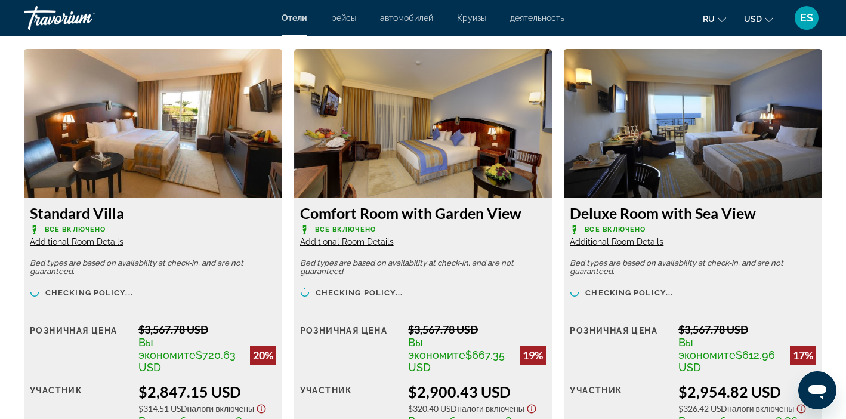
click at [81, 243] on span "Additional Room Details" at bounding box center [77, 242] width 94 height 10
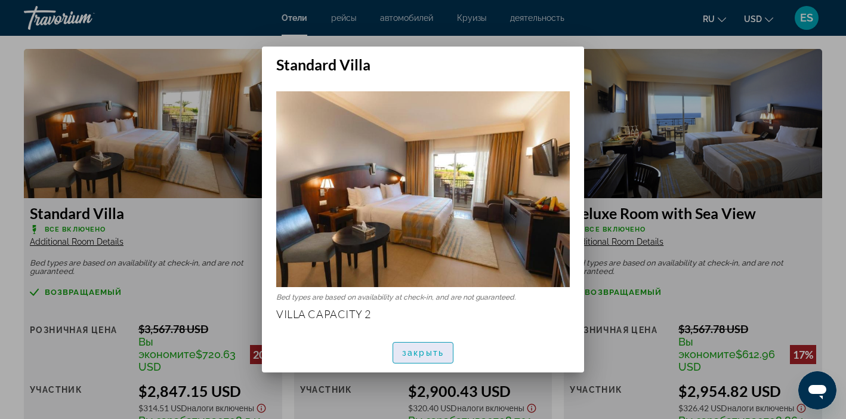
click at [421, 349] on span "закрыть" at bounding box center [423, 353] width 42 height 10
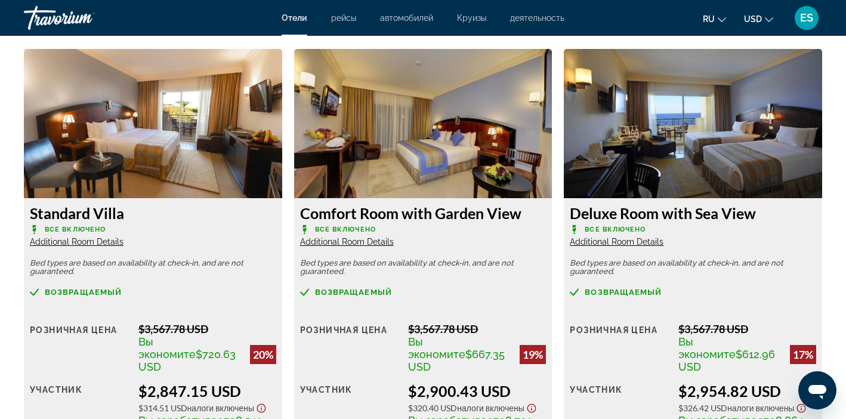
scroll to position [1641, 0]
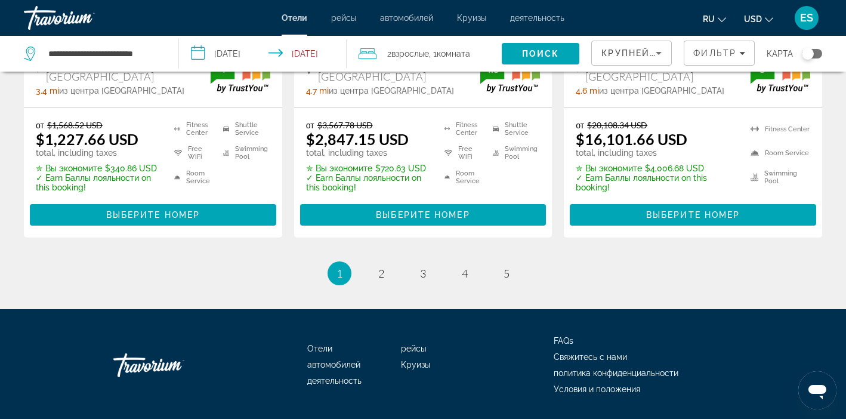
scroll to position [1731, 0]
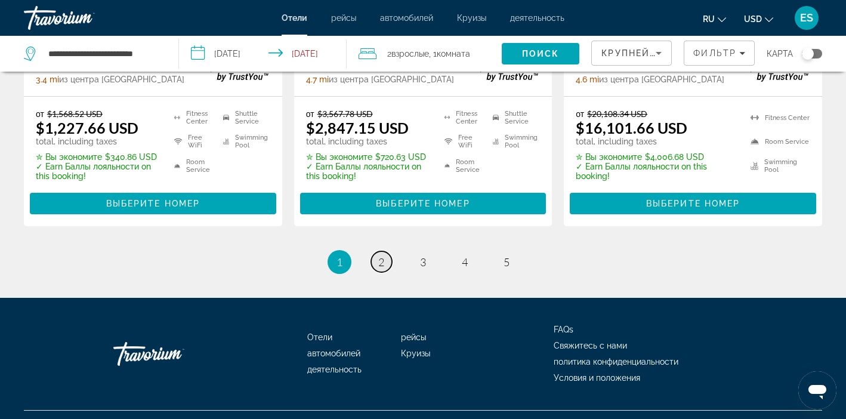
click at [380, 255] on span "2" at bounding box center [381, 261] width 6 height 13
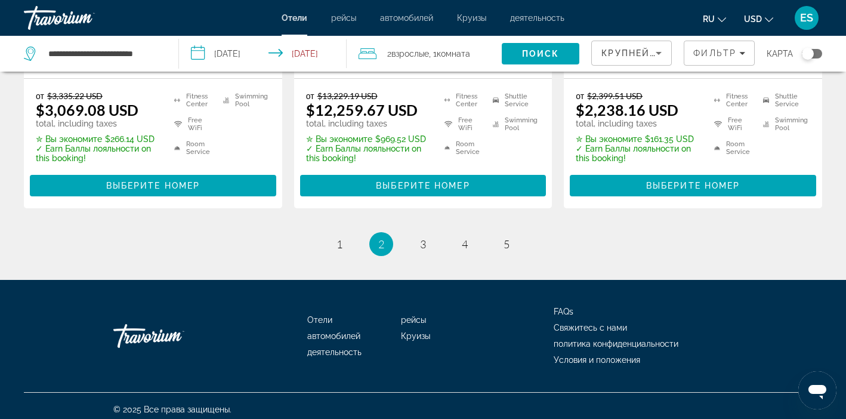
scroll to position [1764, 0]
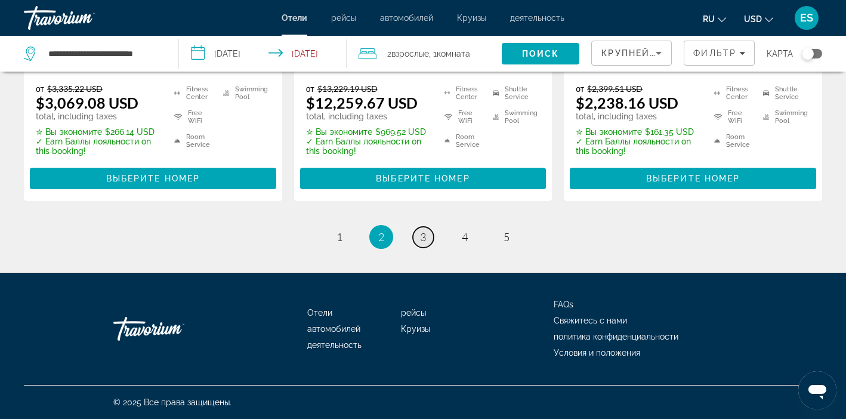
click at [422, 238] on span "3" at bounding box center [423, 236] width 6 height 13
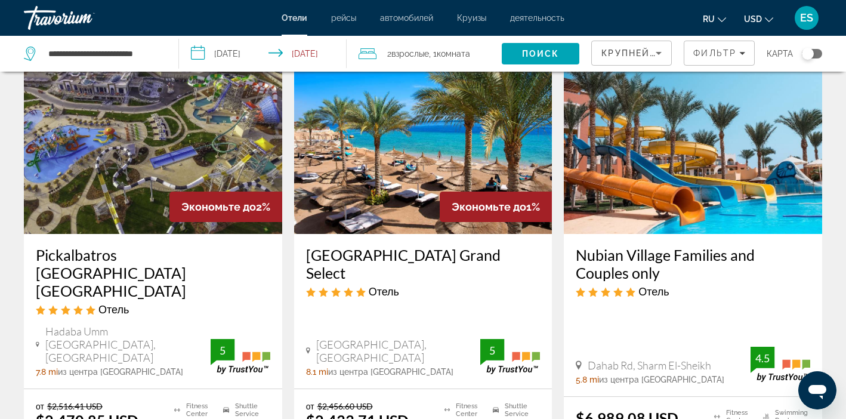
scroll to position [549, 0]
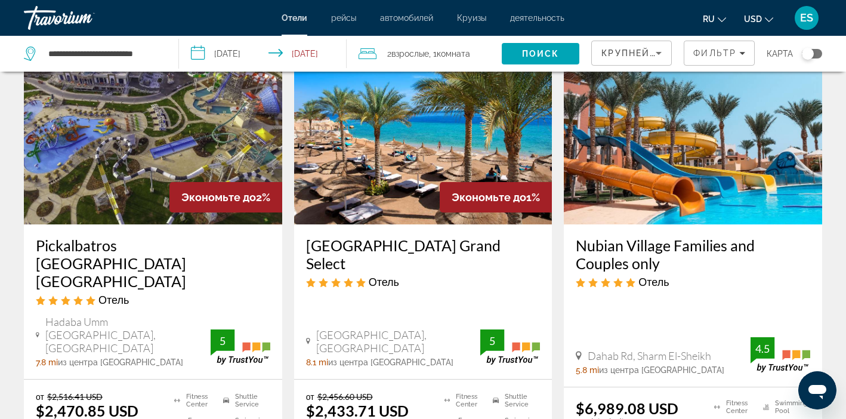
click at [407, 139] on img "Main content" at bounding box center [423, 128] width 258 height 191
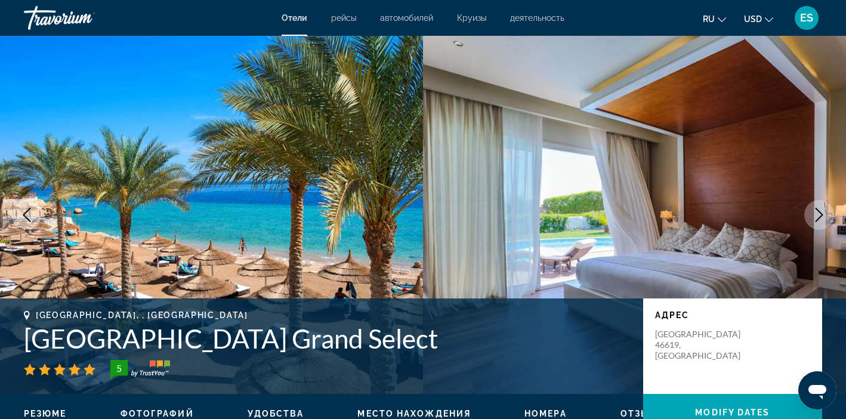
click at [330, 205] on img "Main content" at bounding box center [211, 215] width 423 height 358
click at [818, 215] on icon "Next image" at bounding box center [819, 215] width 14 height 14
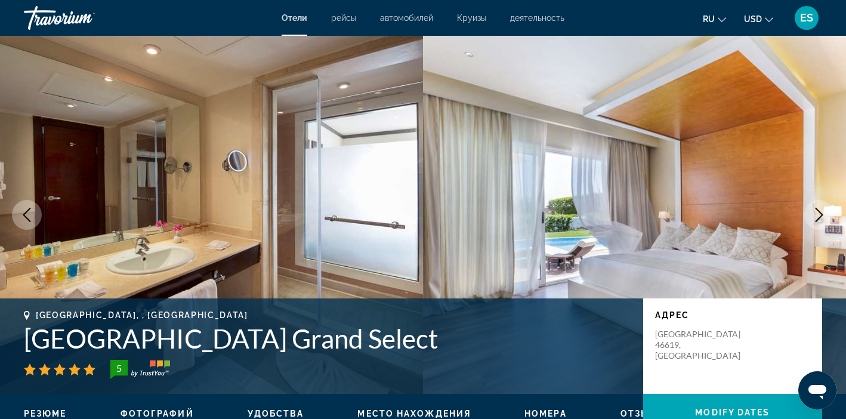
click at [818, 215] on icon "Next image" at bounding box center [819, 215] width 14 height 14
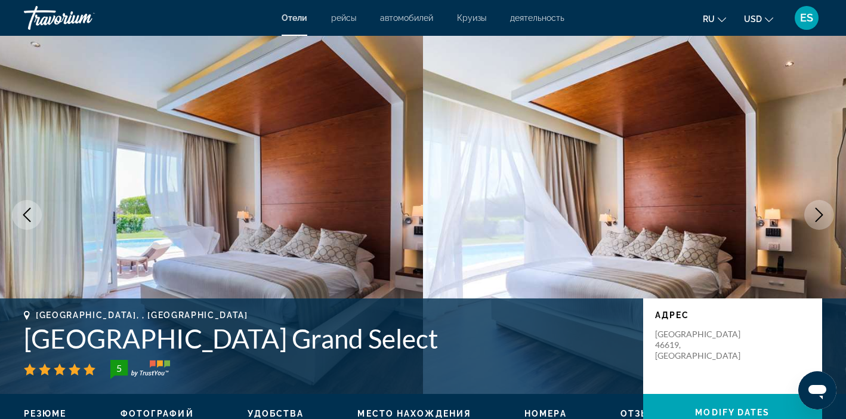
click at [818, 215] on icon "Next image" at bounding box center [819, 215] width 14 height 14
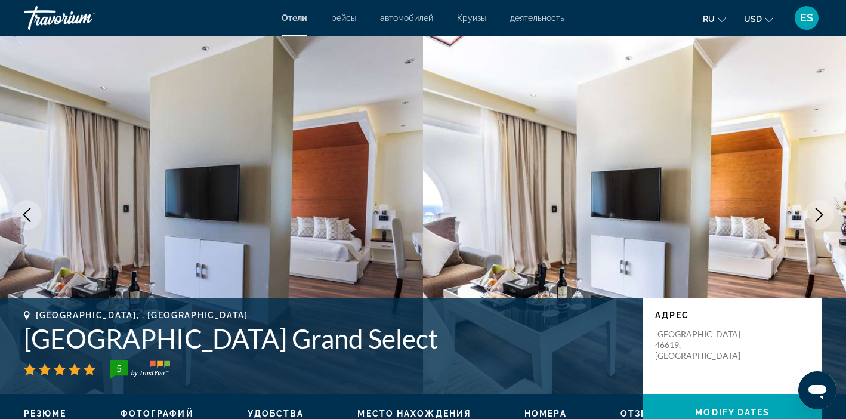
click at [818, 215] on icon "Next image" at bounding box center [819, 215] width 14 height 14
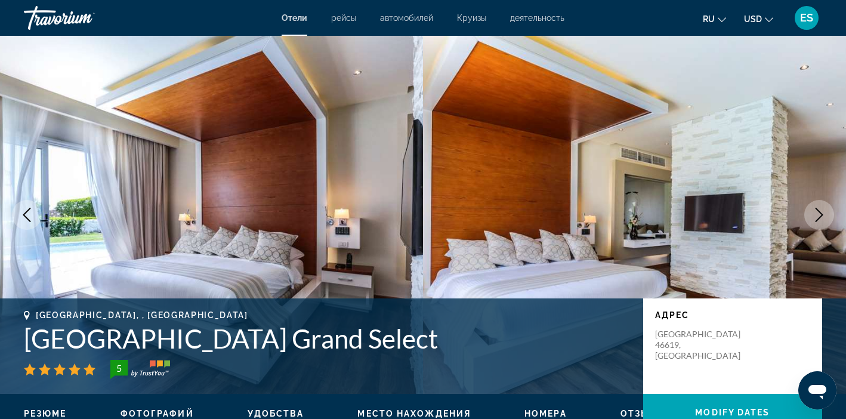
click at [818, 215] on icon "Next image" at bounding box center [819, 215] width 14 height 14
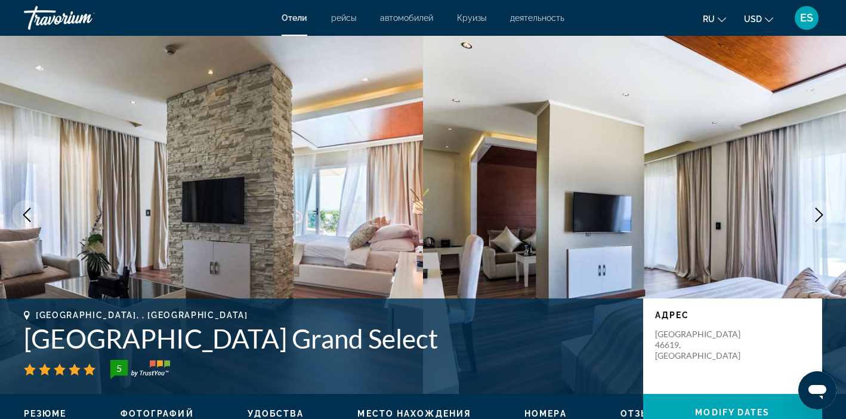
click at [818, 215] on icon "Next image" at bounding box center [819, 215] width 14 height 14
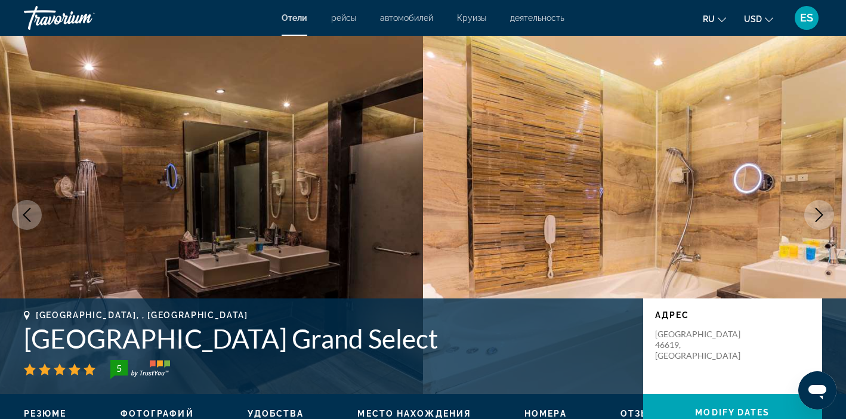
click at [818, 215] on icon "Next image" at bounding box center [819, 215] width 14 height 14
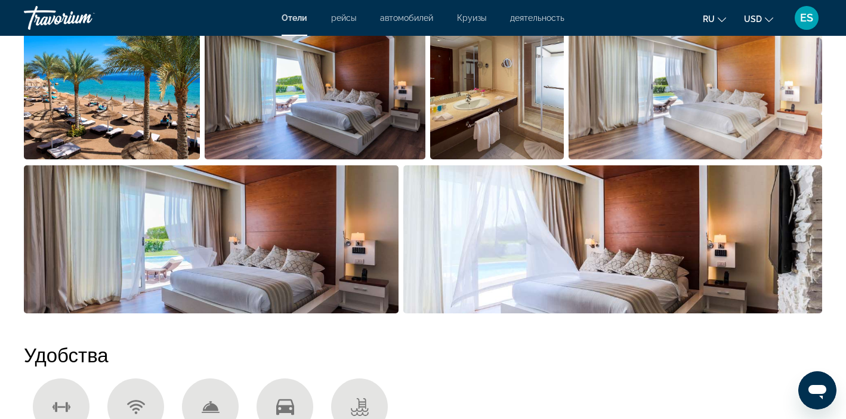
scroll to position [676, 0]
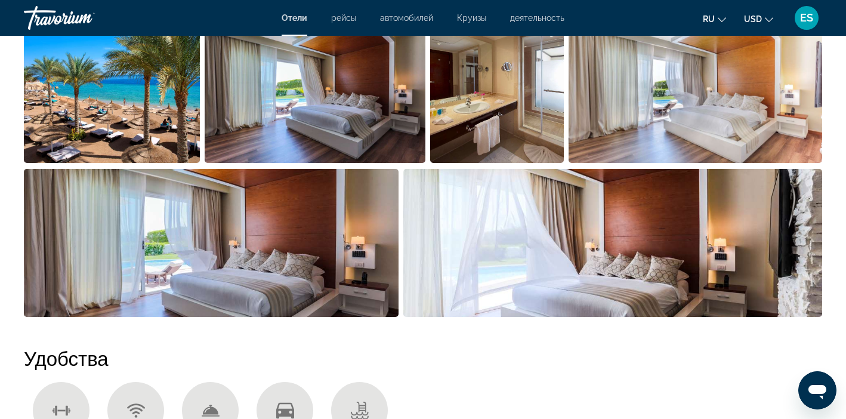
click at [122, 97] on img "Open full-screen image slider" at bounding box center [112, 89] width 176 height 148
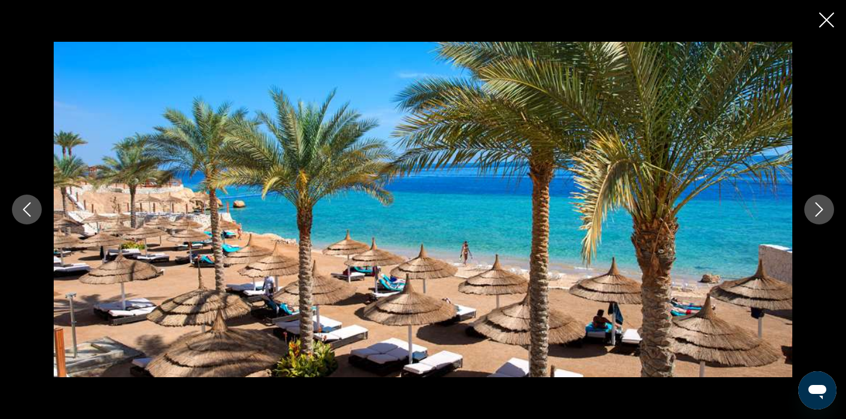
click at [817, 211] on icon "Next image" at bounding box center [819, 209] width 14 height 14
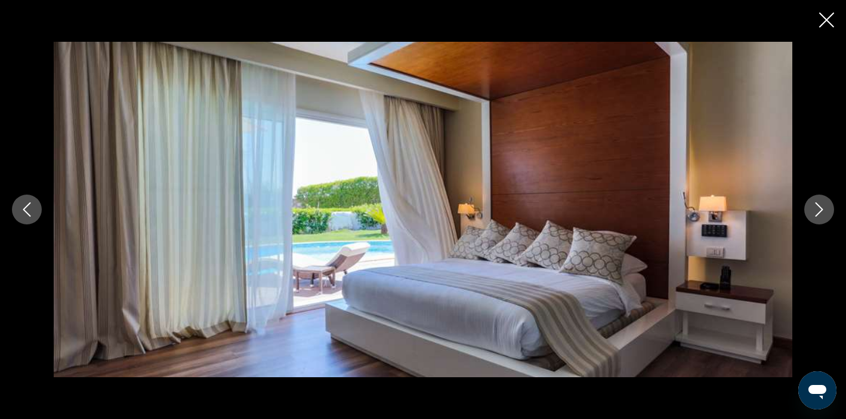
click at [817, 211] on icon "Next image" at bounding box center [819, 209] width 14 height 14
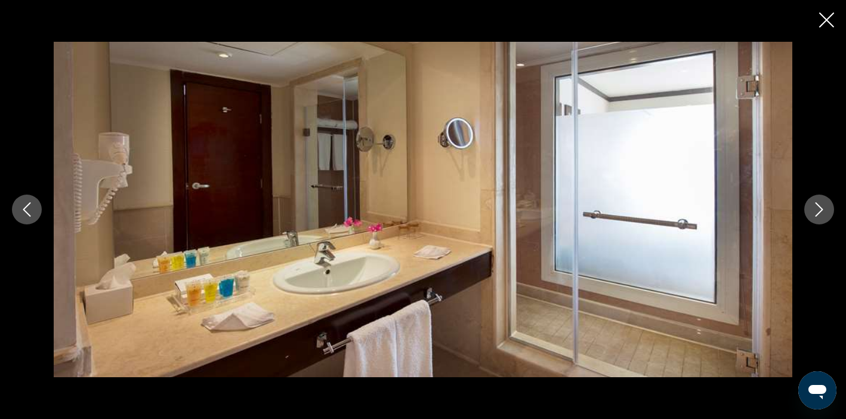
click at [826, 20] on icon "Close slideshow" at bounding box center [827, 20] width 15 height 15
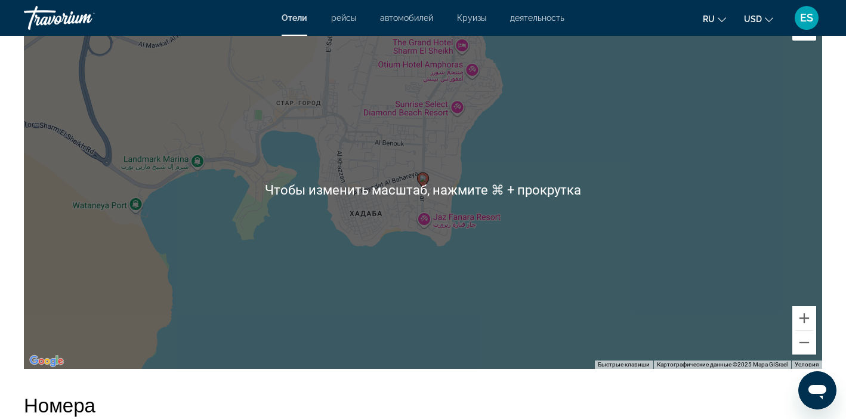
scroll to position [1143, 0]
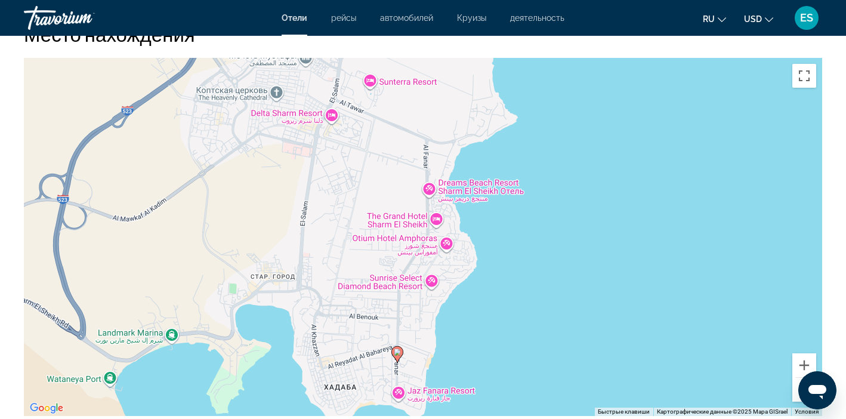
drag, startPoint x: 573, startPoint y: 153, endPoint x: 547, endPoint y: 281, distance: 130.9
click at [547, 281] on div "Чтобы активировать перетаскивание с помощью клавиатуры, нажмите Alt + Ввод. Пос…" at bounding box center [423, 237] width 799 height 358
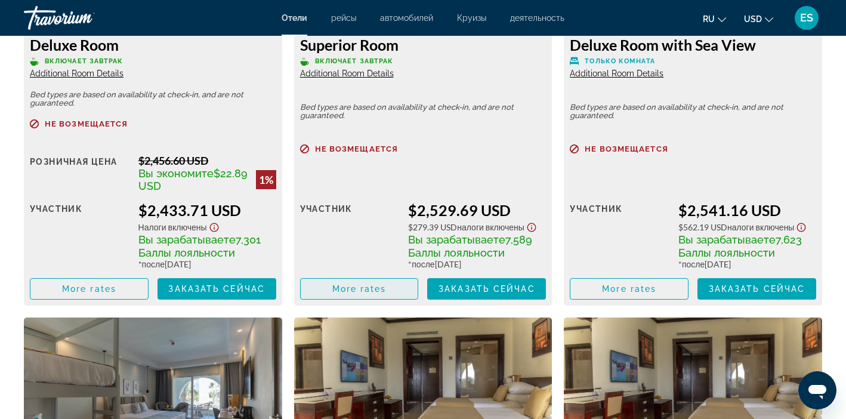
scroll to position [1794, 0]
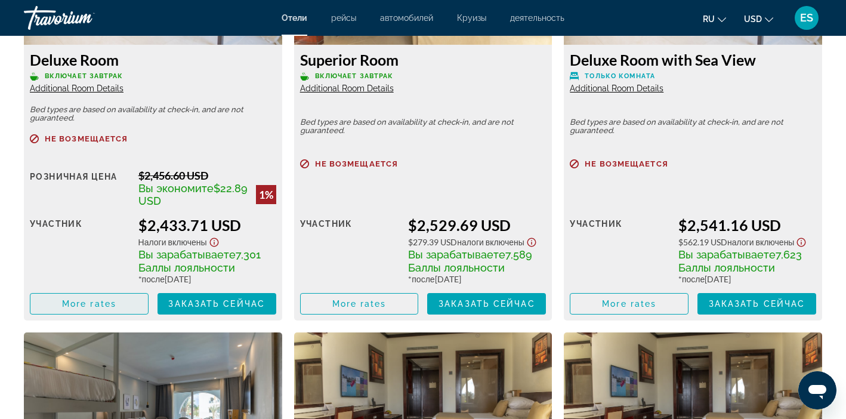
click at [111, 302] on span "More rates" at bounding box center [89, 304] width 54 height 10
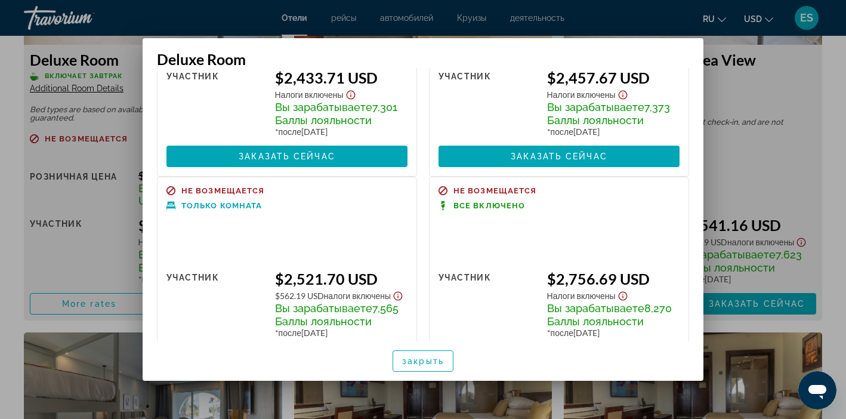
scroll to position [135, 0]
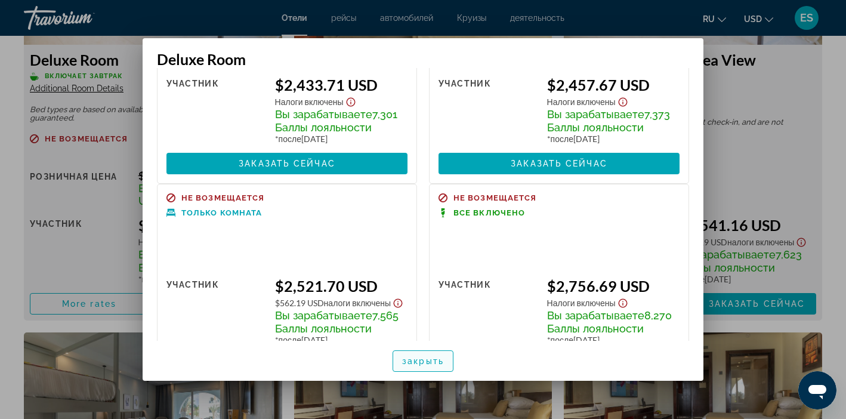
click at [423, 364] on span "закрыть" at bounding box center [423, 361] width 42 height 10
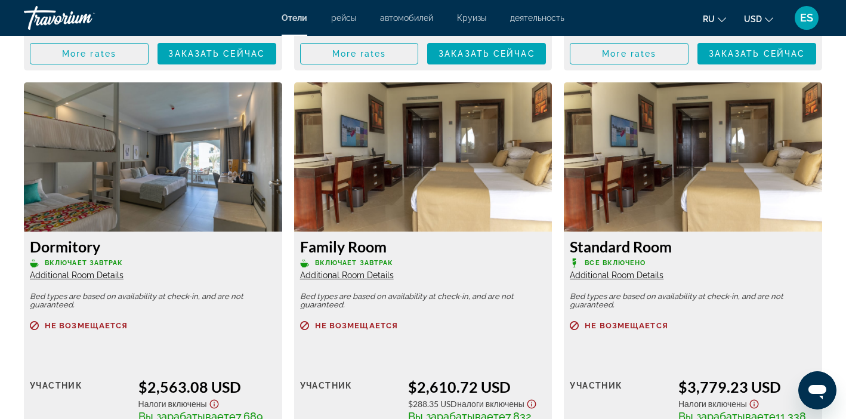
scroll to position [2042, 0]
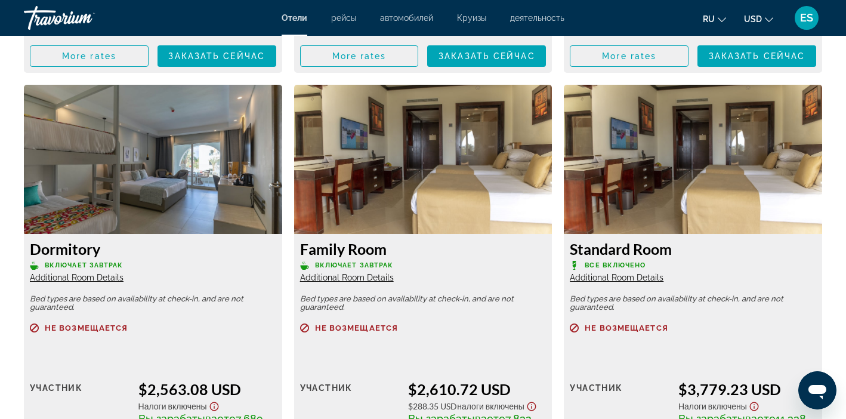
click at [429, 178] on img "Main content" at bounding box center [423, 159] width 258 height 149
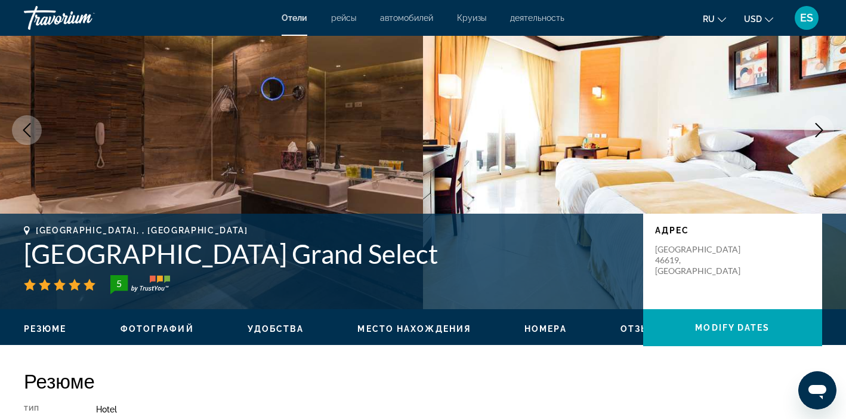
scroll to position [0, 0]
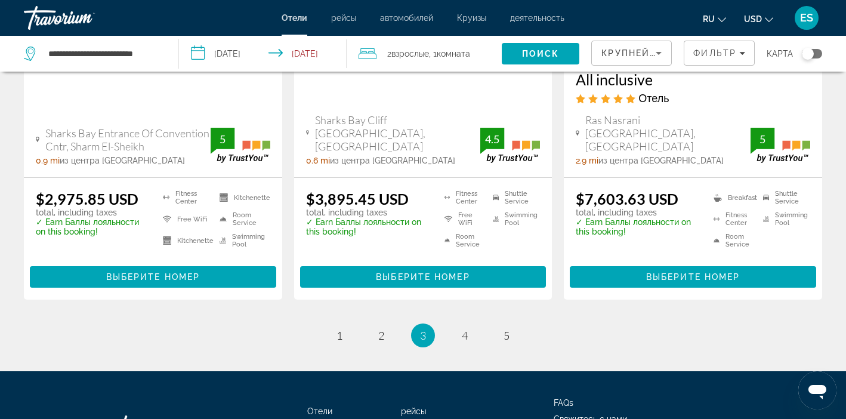
scroll to position [1745, 0]
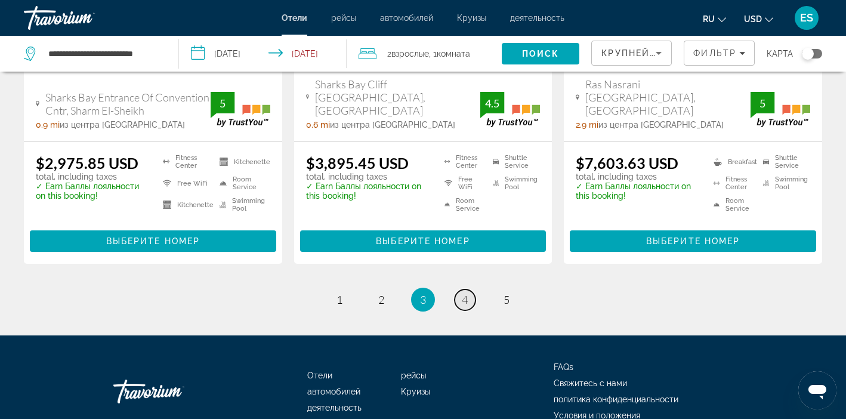
click at [468, 290] on link "page 4" at bounding box center [465, 300] width 21 height 21
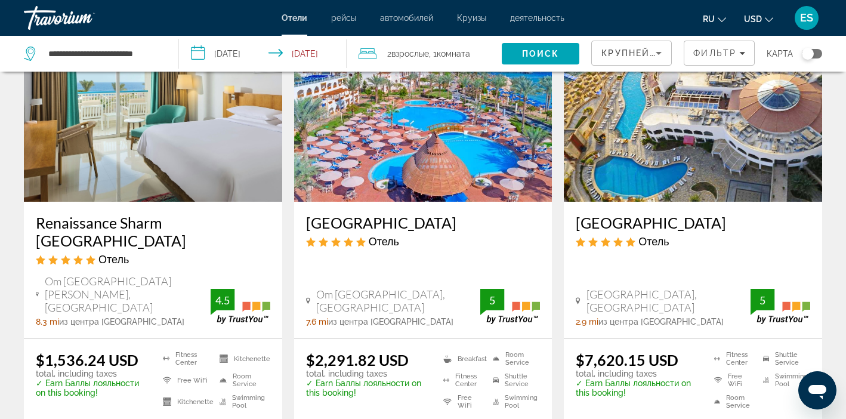
scroll to position [108, 0]
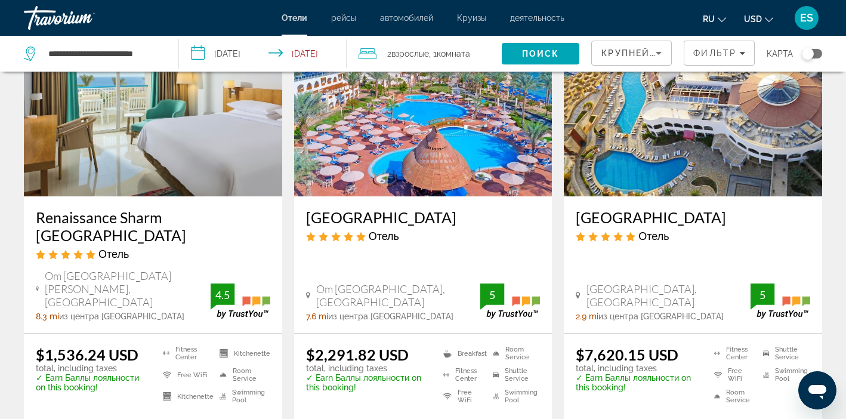
click at [178, 151] on img "Main content" at bounding box center [153, 100] width 258 height 191
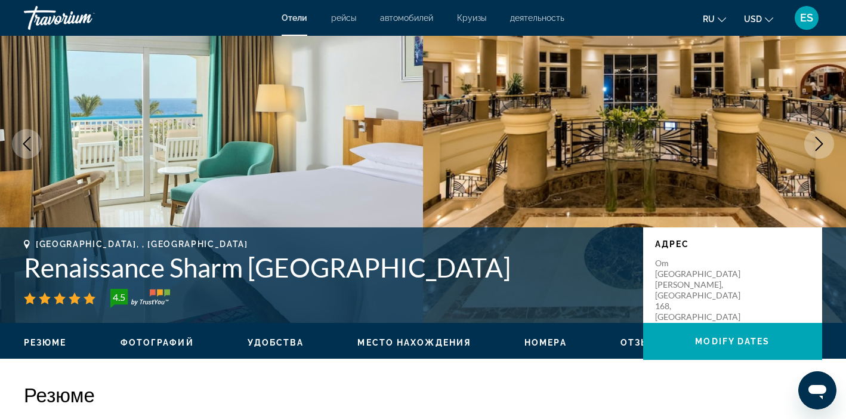
scroll to position [82, 0]
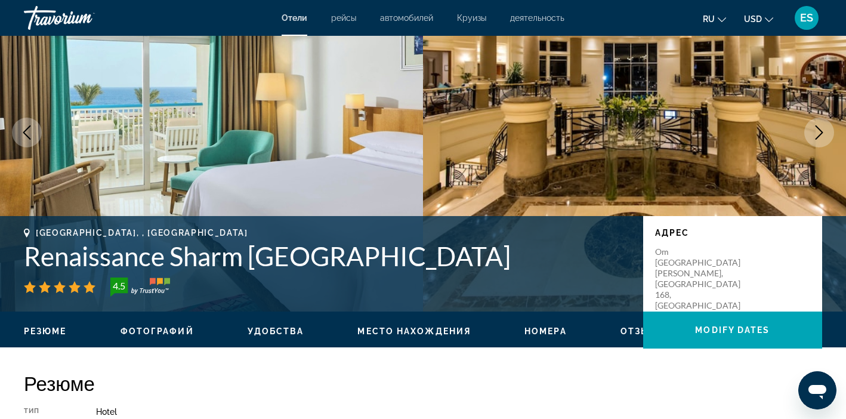
click at [820, 135] on icon "Next image" at bounding box center [820, 132] width 8 height 14
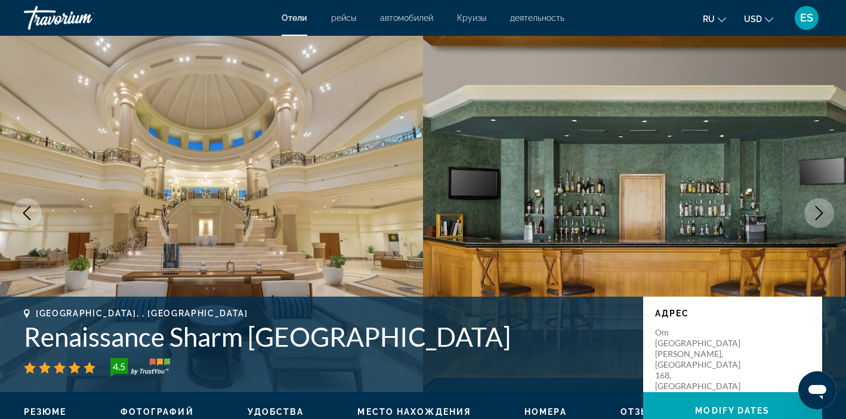
scroll to position [0, 0]
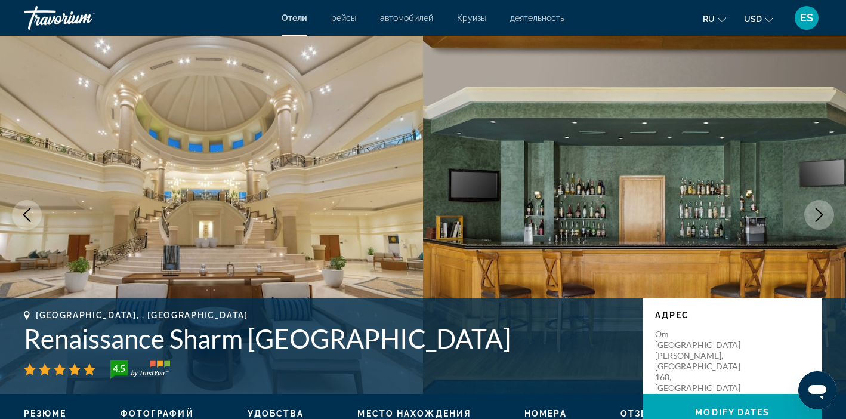
click at [817, 208] on icon "Next image" at bounding box center [819, 215] width 14 height 14
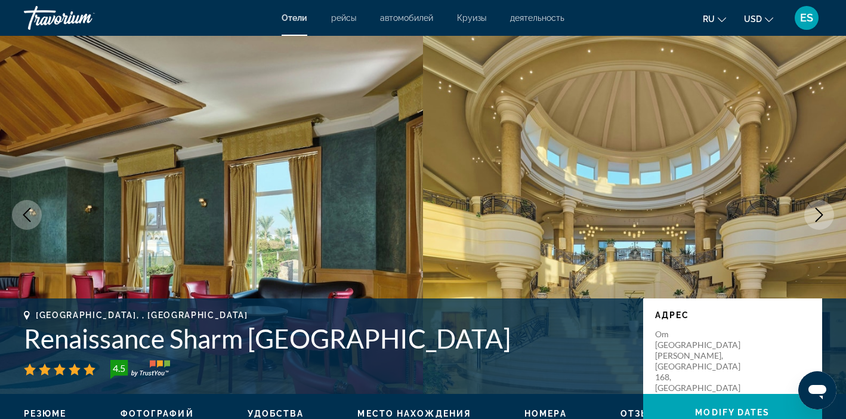
click at [817, 208] on icon "Next image" at bounding box center [819, 215] width 14 height 14
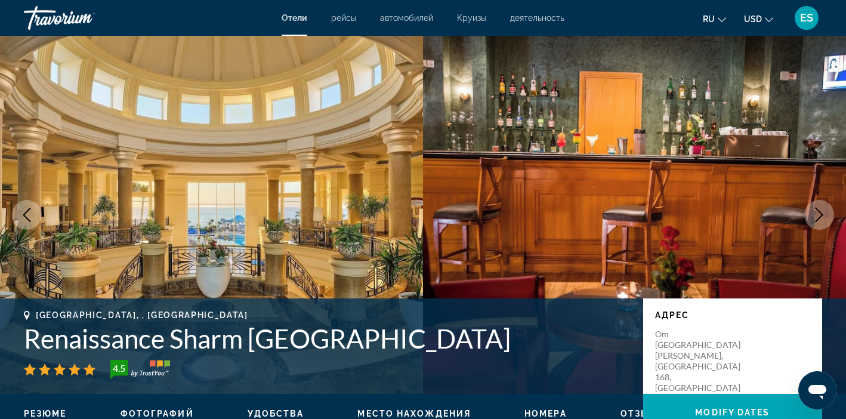
click at [529, 210] on img "Main content" at bounding box center [634, 215] width 423 height 358
click at [814, 216] on icon "Next image" at bounding box center [819, 215] width 14 height 14
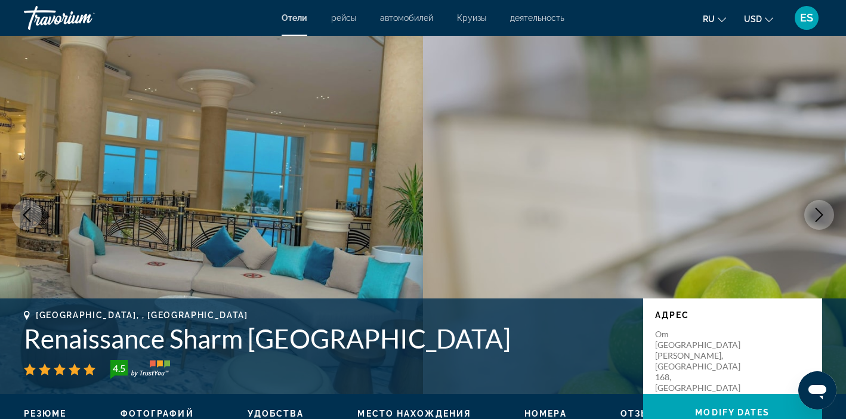
click at [814, 216] on icon "Next image" at bounding box center [819, 215] width 14 height 14
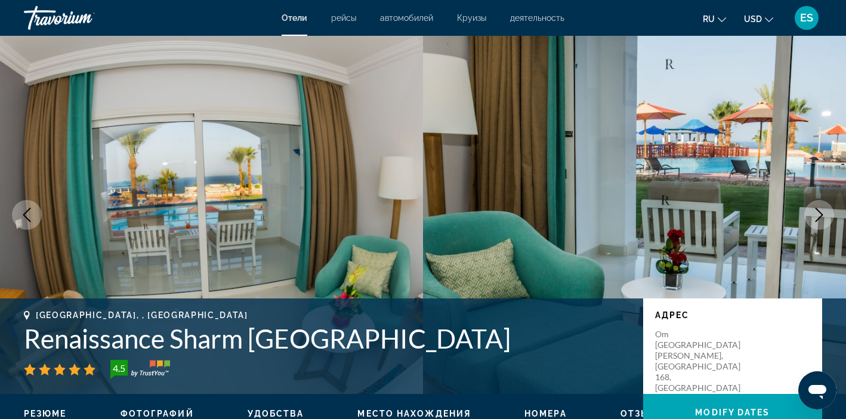
click at [814, 216] on icon "Next image" at bounding box center [819, 215] width 14 height 14
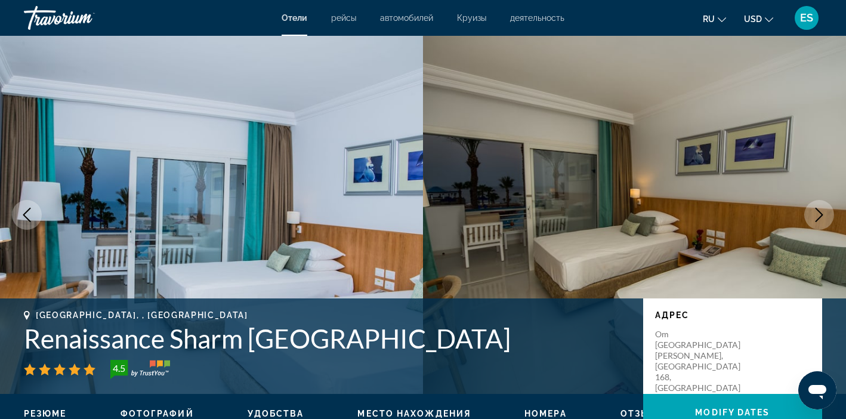
click at [814, 216] on icon "Next image" at bounding box center [819, 215] width 14 height 14
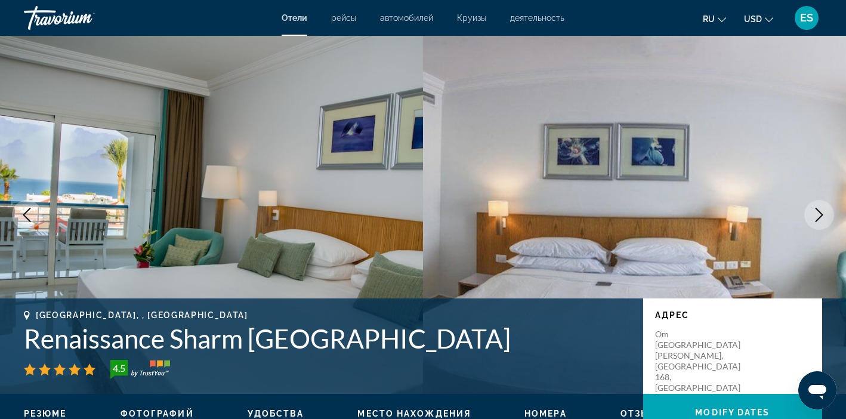
click at [814, 217] on icon "Next image" at bounding box center [819, 215] width 14 height 14
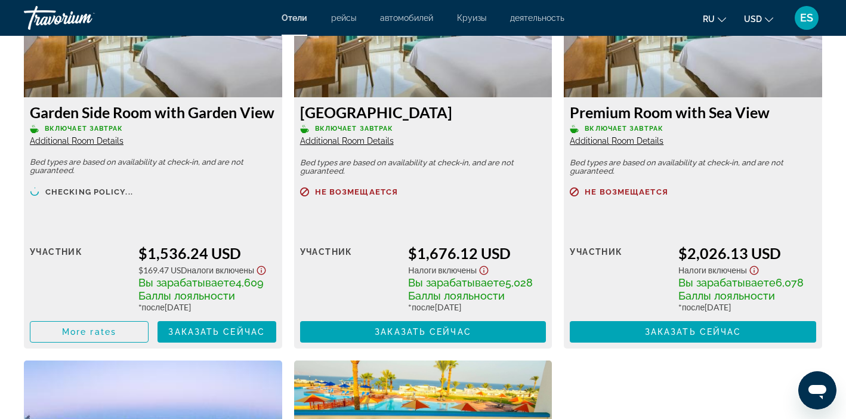
scroll to position [1743, 0]
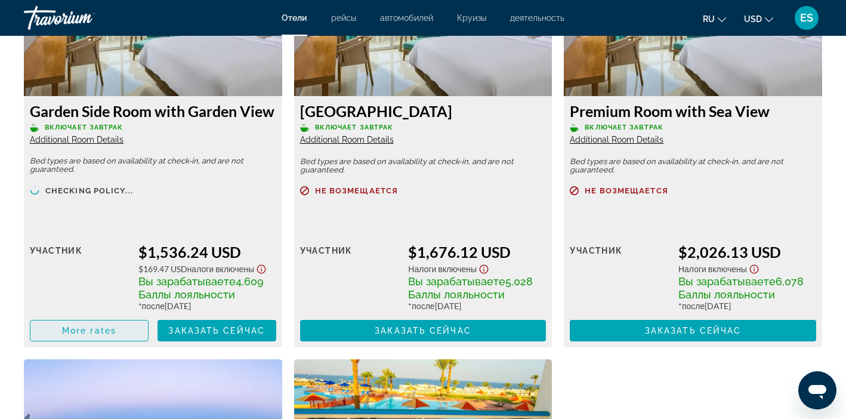
click at [118, 329] on span "Main content" at bounding box center [89, 330] width 118 height 29
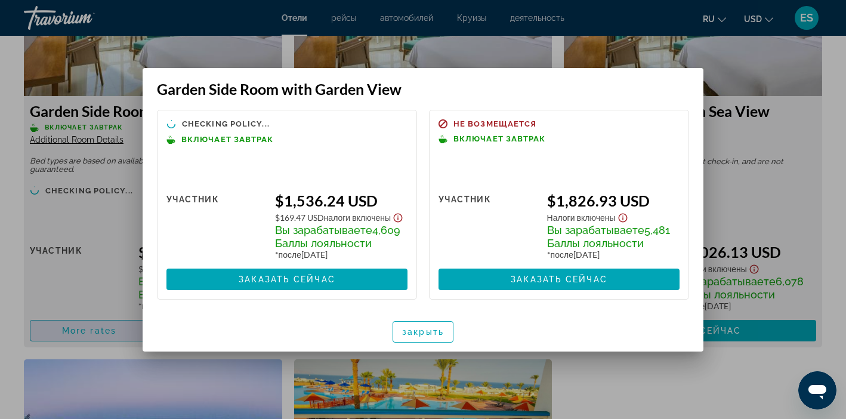
scroll to position [0, 0]
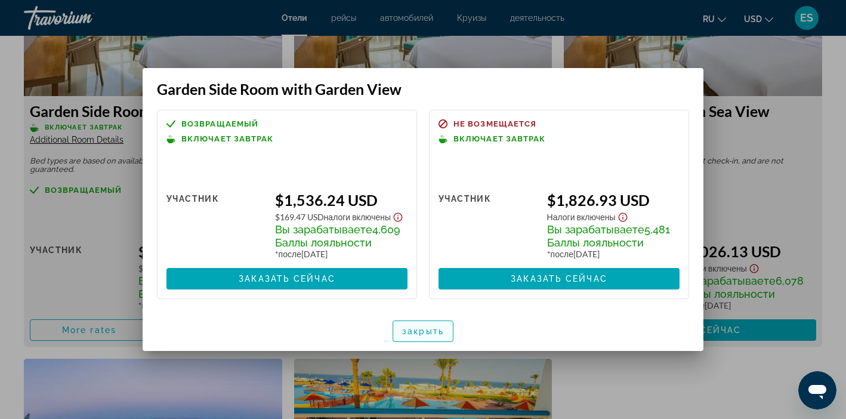
click at [420, 336] on span "закрыть" at bounding box center [423, 332] width 42 height 10
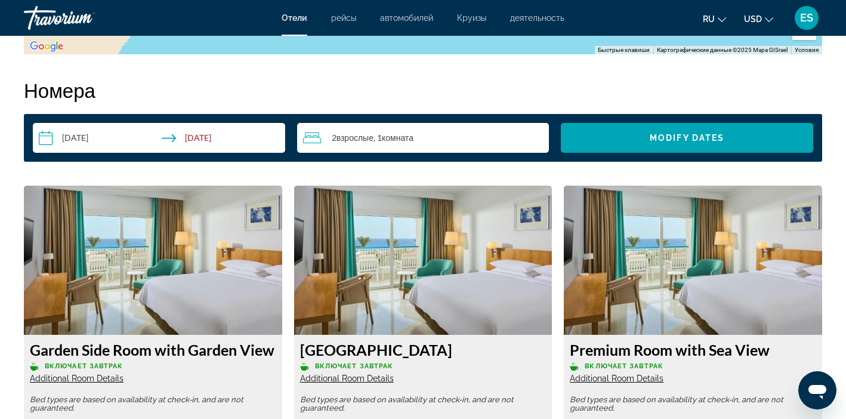
scroll to position [1427, 0]
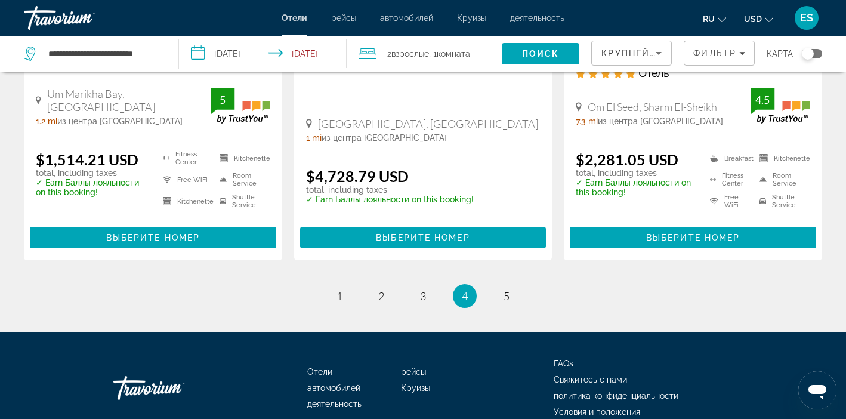
scroll to position [1730, 0]
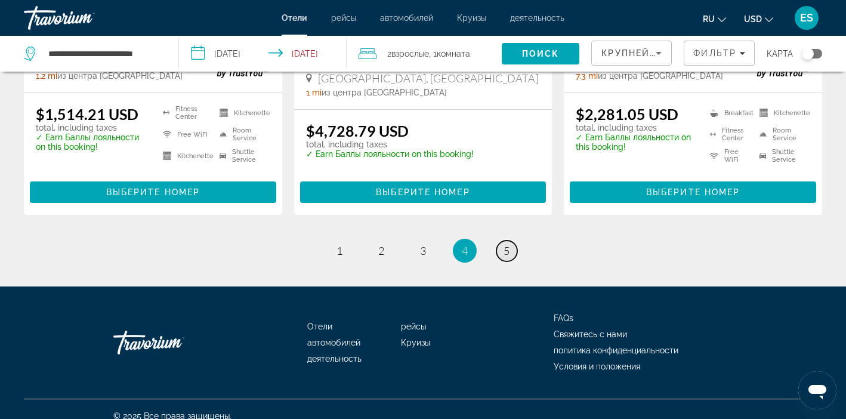
click at [504, 244] on span "5" at bounding box center [507, 250] width 6 height 13
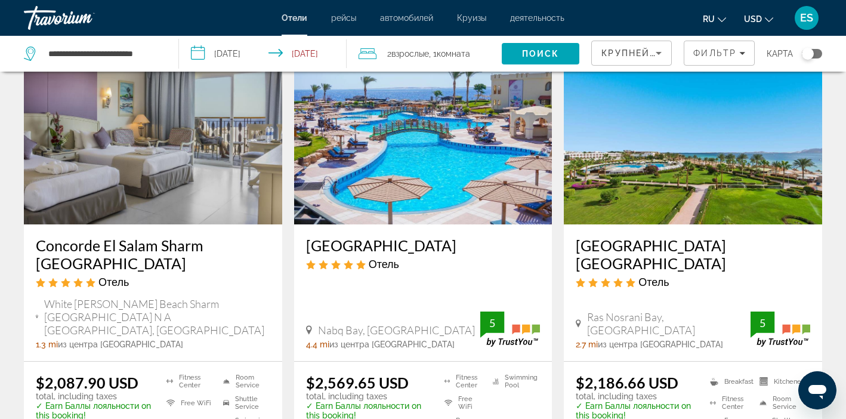
scroll to position [74, 0]
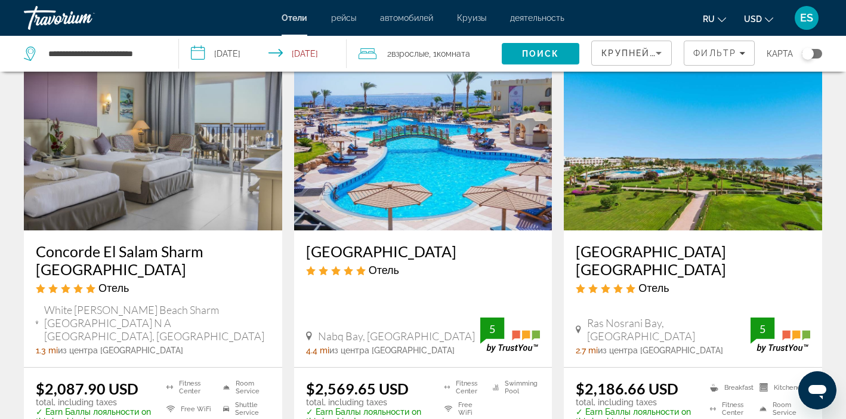
click at [673, 181] on img "Main content" at bounding box center [693, 134] width 258 height 191
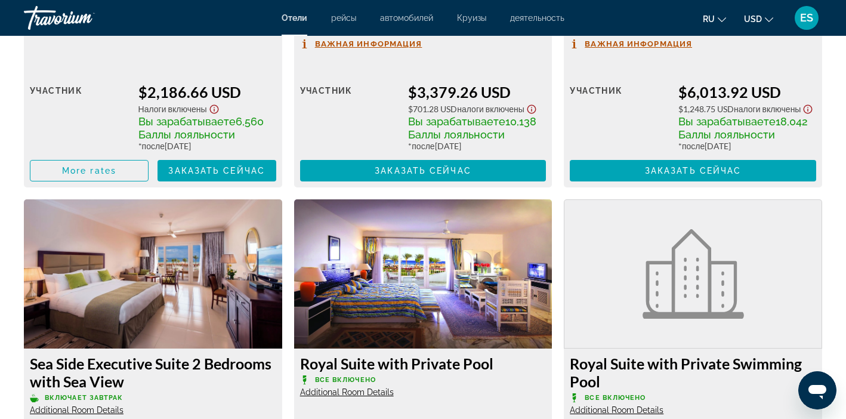
scroll to position [1908, 0]
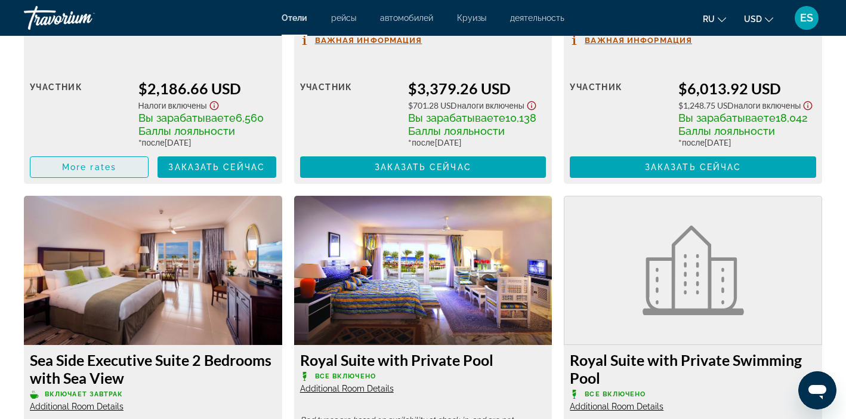
click at [105, 171] on span "Main content" at bounding box center [89, 167] width 118 height 29
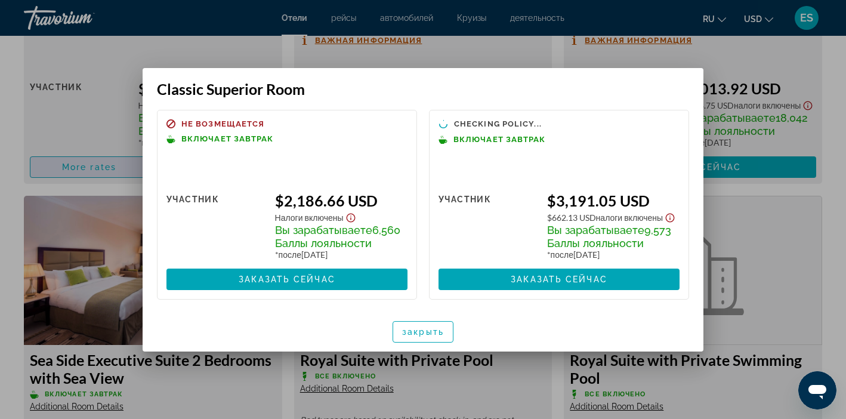
scroll to position [0, 0]
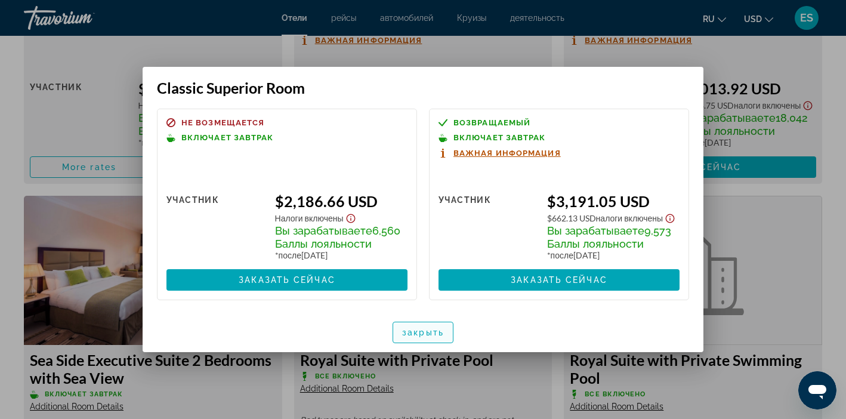
click at [421, 335] on span "закрыть" at bounding box center [423, 333] width 42 height 10
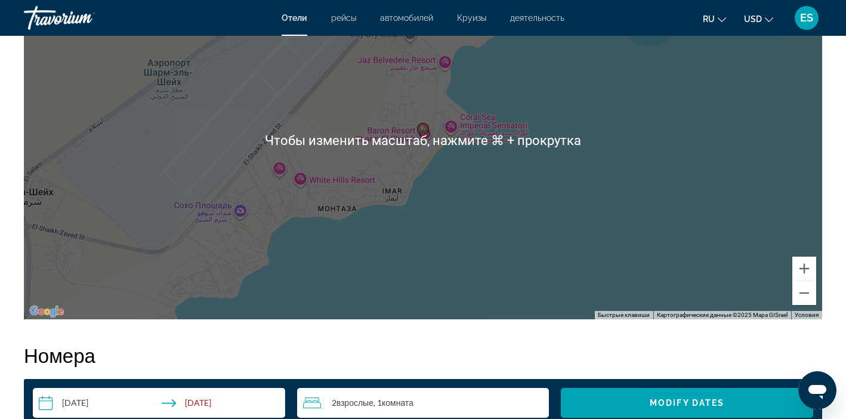
scroll to position [1237, 0]
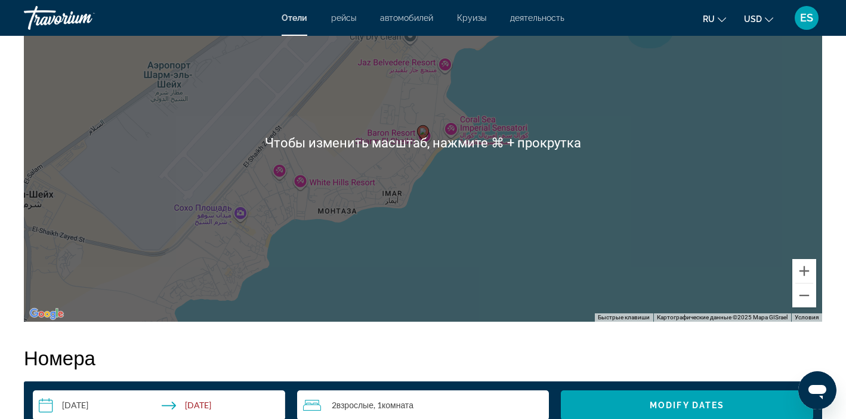
click at [485, 125] on div "Чтобы активировать перетаскивание с помощью клавиатуры, нажмите Alt + Ввод. Пос…" at bounding box center [423, 143] width 799 height 358
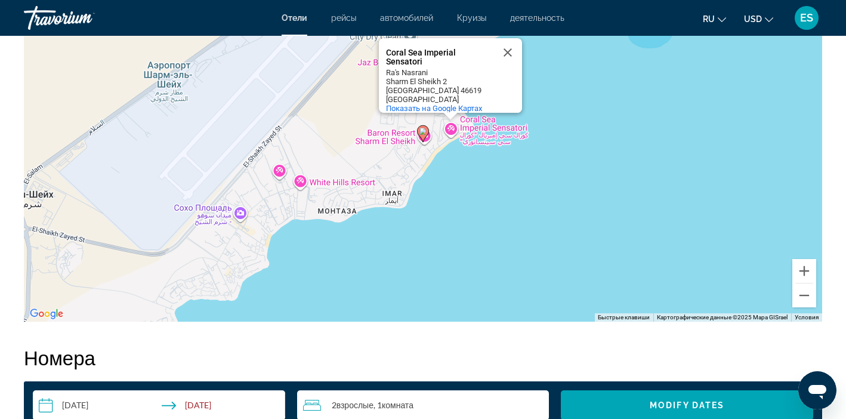
click at [469, 119] on div "Чтобы активировать перетаскивание с помощью клавиатуры, нажмите Alt + Ввод. Пос…" at bounding box center [423, 143] width 799 height 358
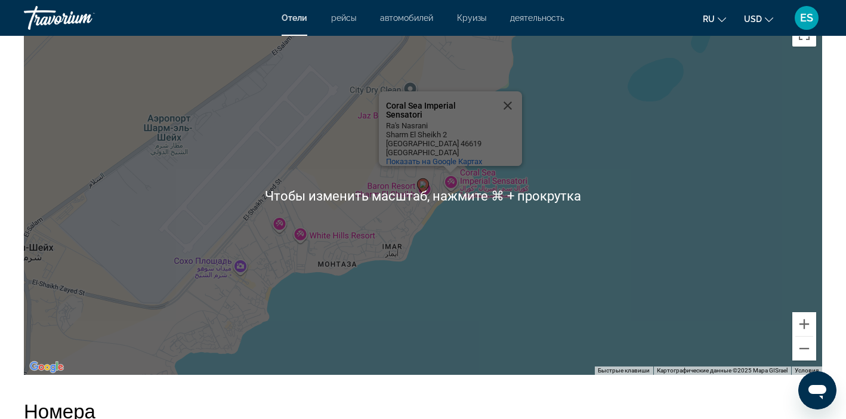
scroll to position [1181, 0]
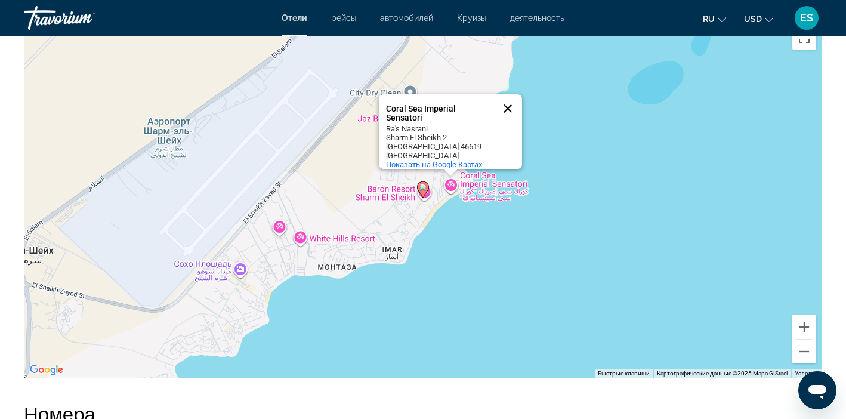
click at [508, 100] on button "Закрыть" at bounding box center [508, 108] width 29 height 29
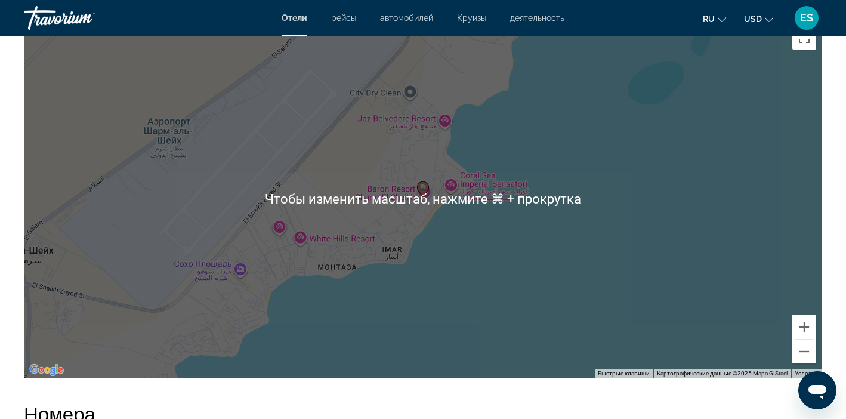
scroll to position [1114, 0]
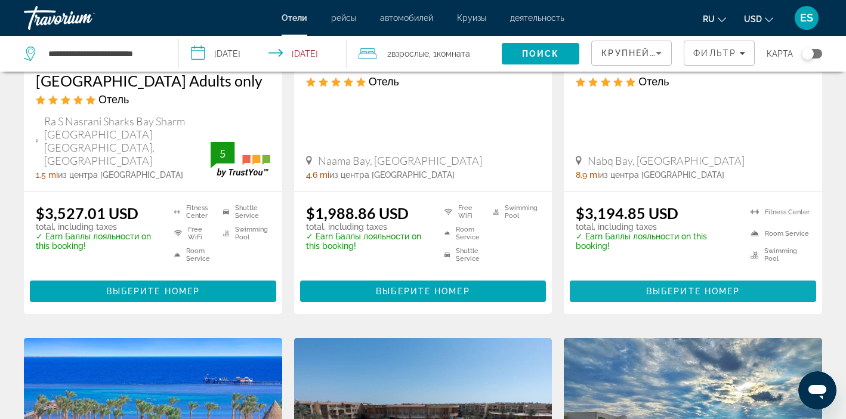
scroll to position [1202, 0]
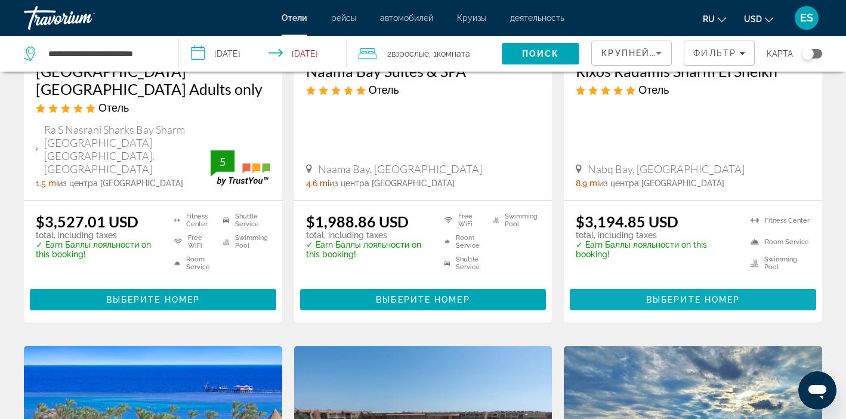
click at [677, 295] on span "Выберите номер" at bounding box center [693, 300] width 94 height 10
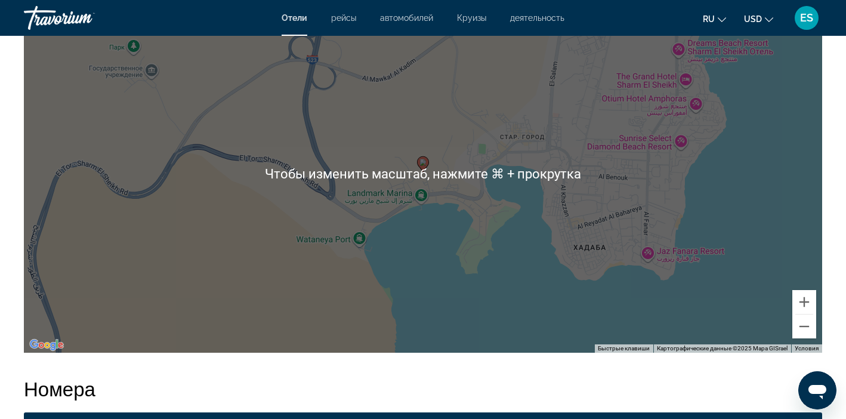
scroll to position [1208, 0]
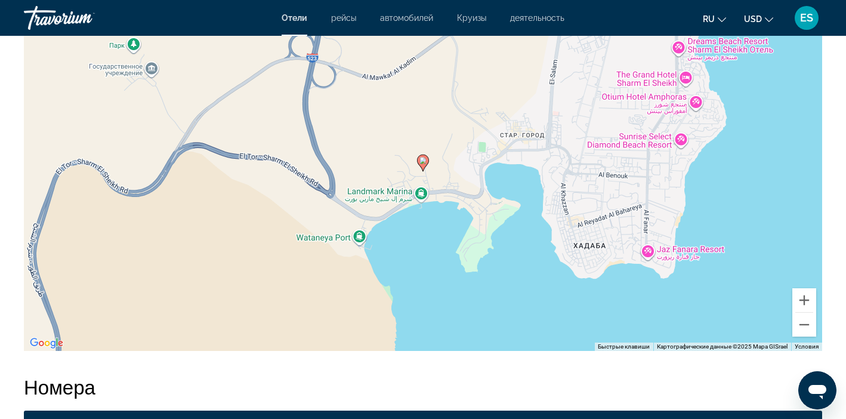
click at [401, 239] on div "Чтобы активировать перетаскивание с помощью клавиатуры, нажмите Alt + Ввод. Пос…" at bounding box center [423, 172] width 799 height 358
